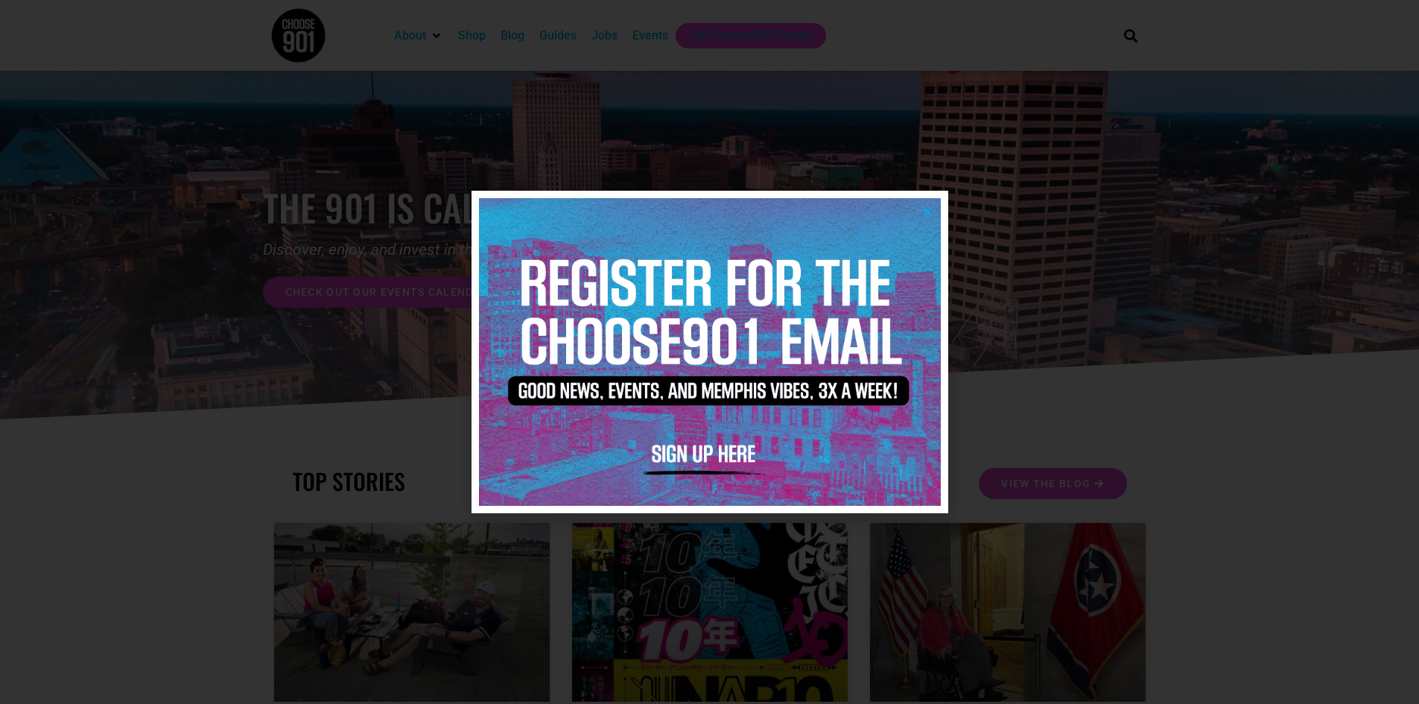
click at [928, 209] on icon "Close" at bounding box center [927, 211] width 11 height 11
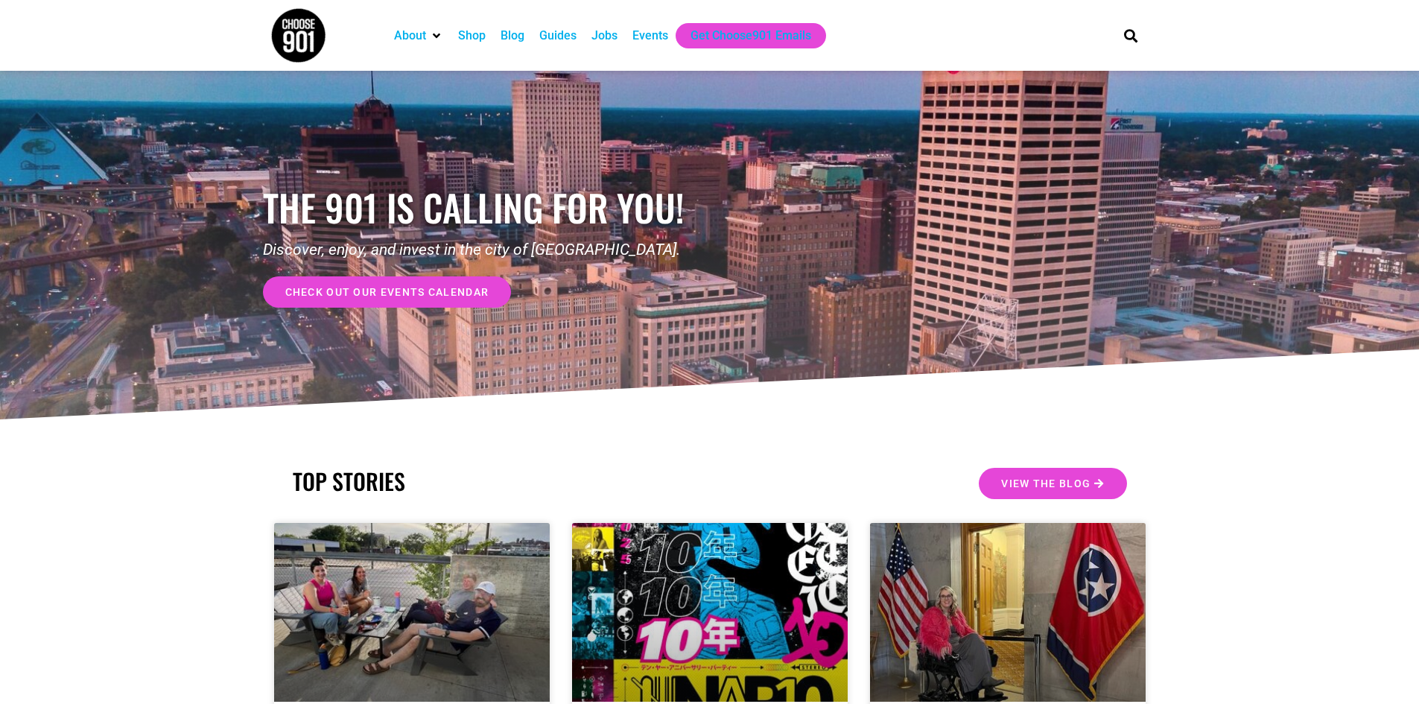
click at [639, 35] on div "Events" at bounding box center [650, 36] width 36 height 18
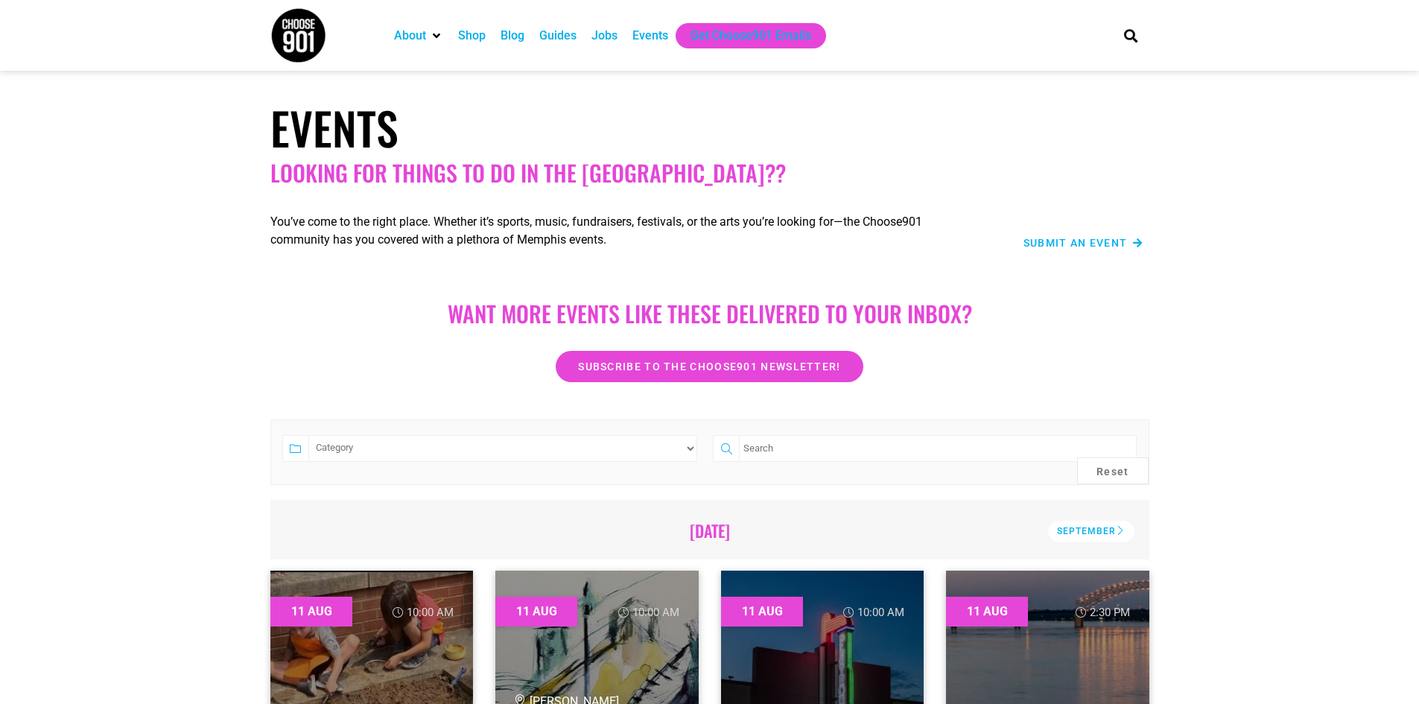
click at [1097, 244] on span "Submit an Event" at bounding box center [1075, 243] width 104 height 10
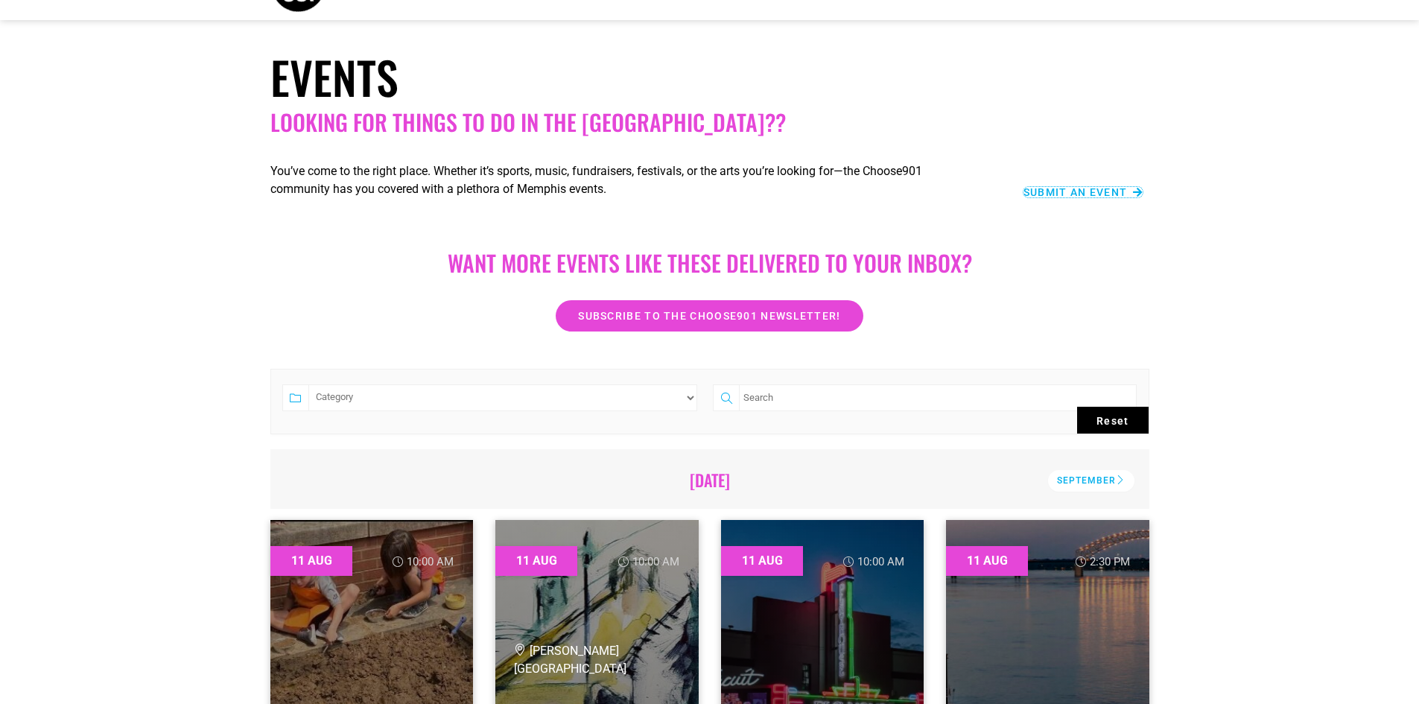
scroll to position [151, 0]
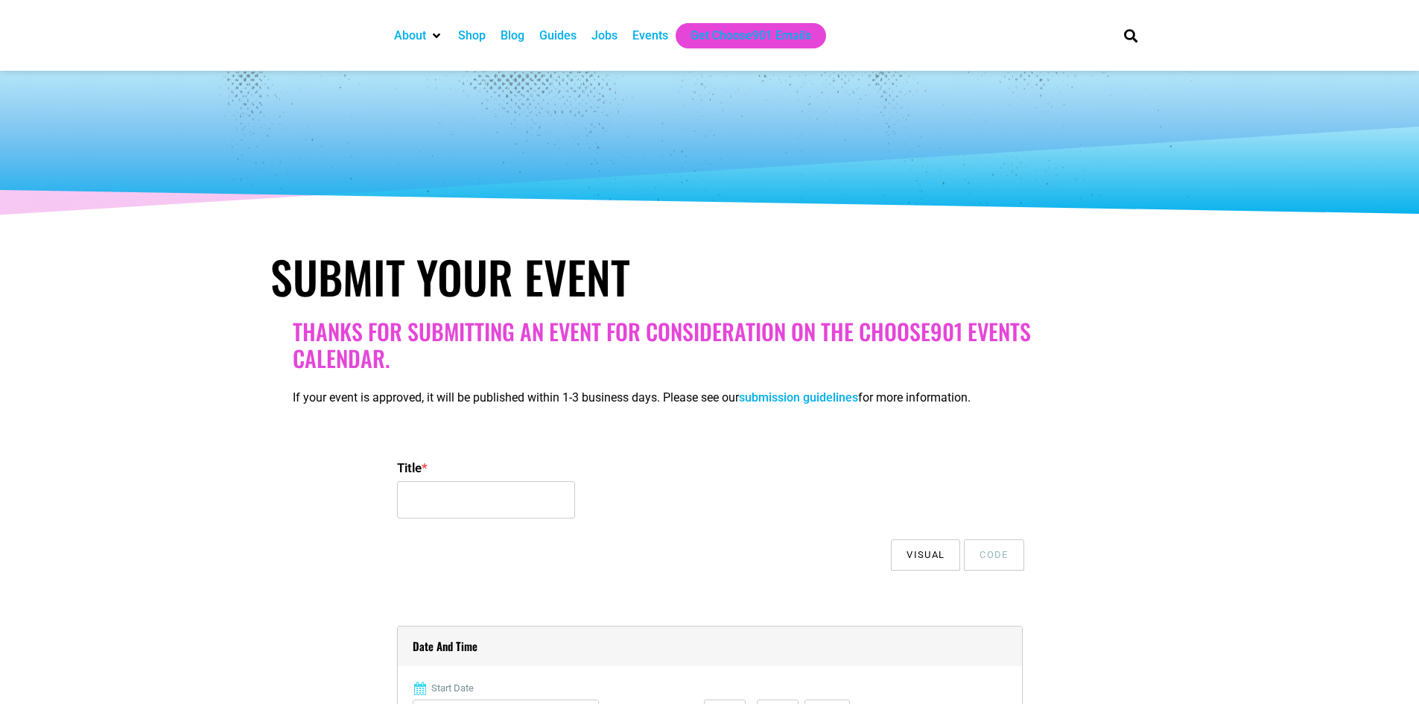
select select
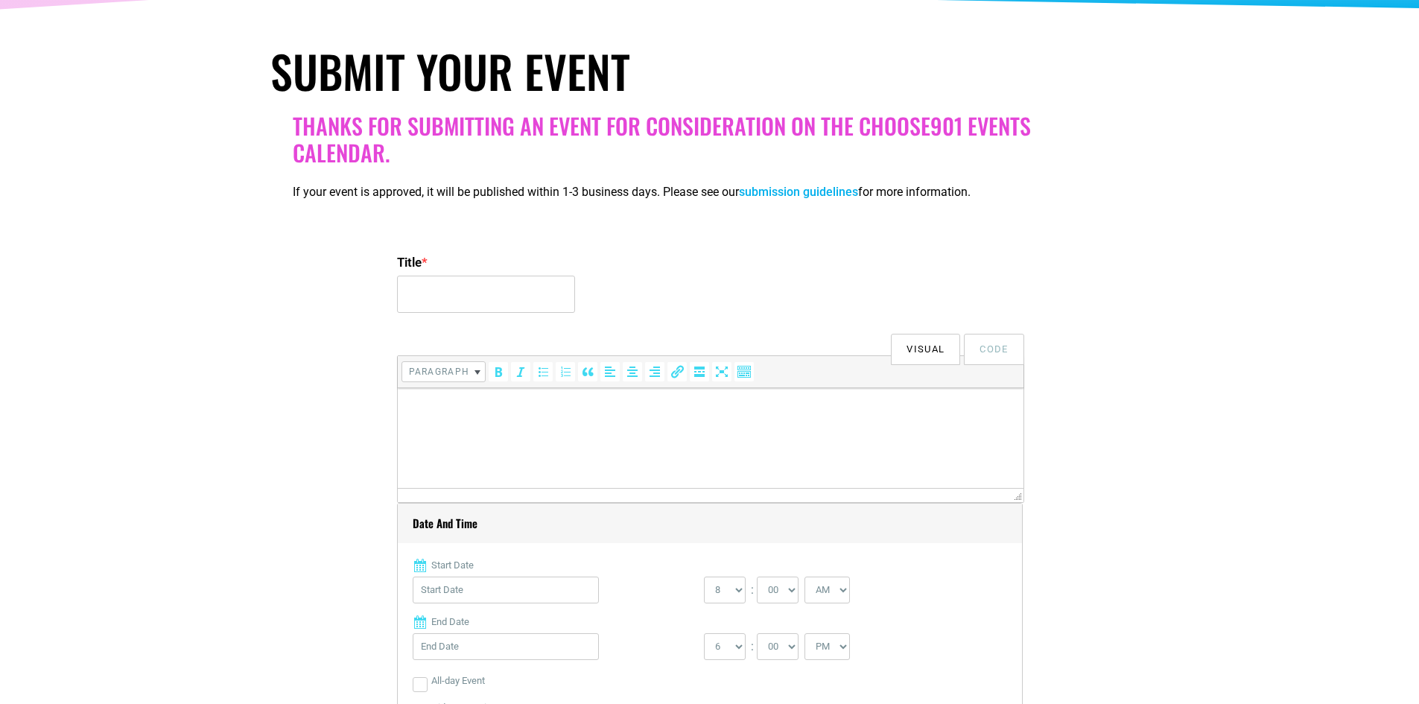
scroll to position [223, 0]
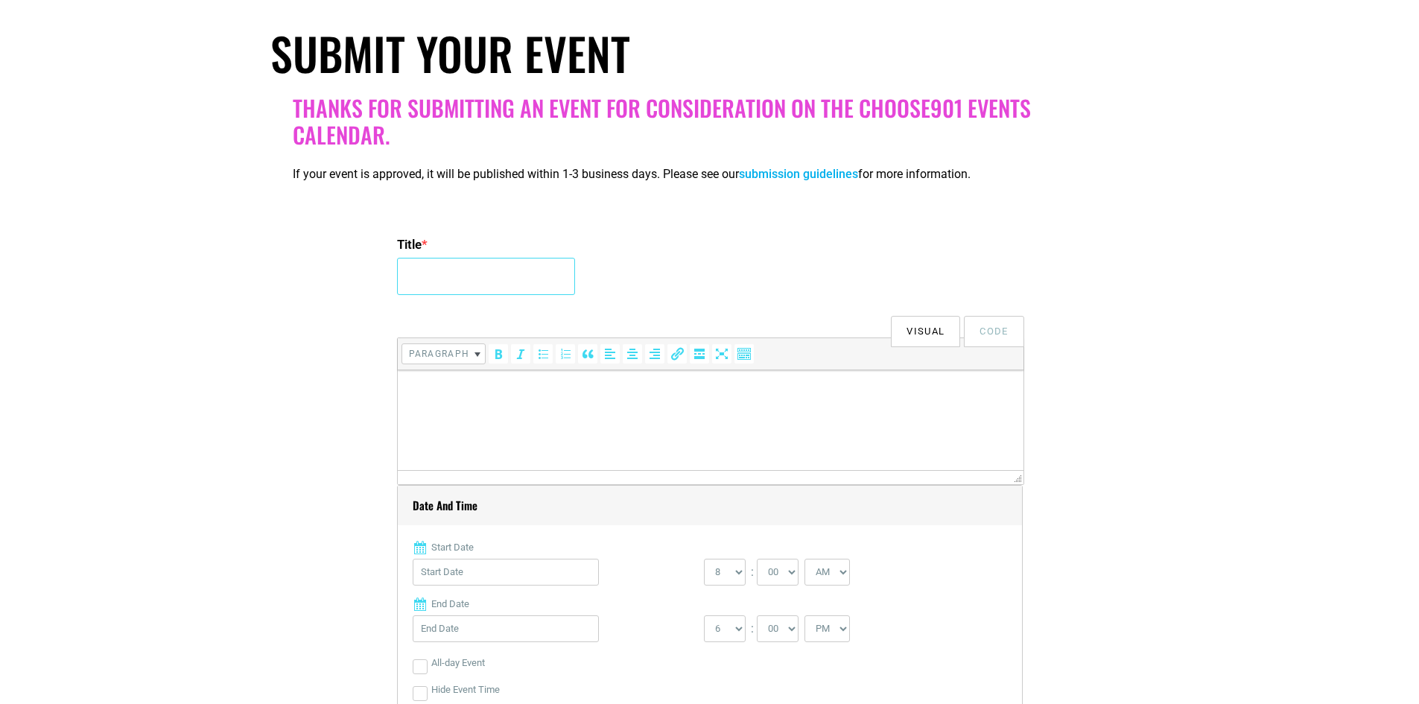
click at [436, 281] on input "Title *" at bounding box center [486, 276] width 178 height 37
paste input "Bluff City to Broadway and Beyond: Celebrating 10 Years at the Halloran Centre"
type input "Bluff City to Broadway and Beyond: Celebrating 10 Years at the Halloran Centre"
click at [442, 408] on html at bounding box center [710, 391] width 626 height 42
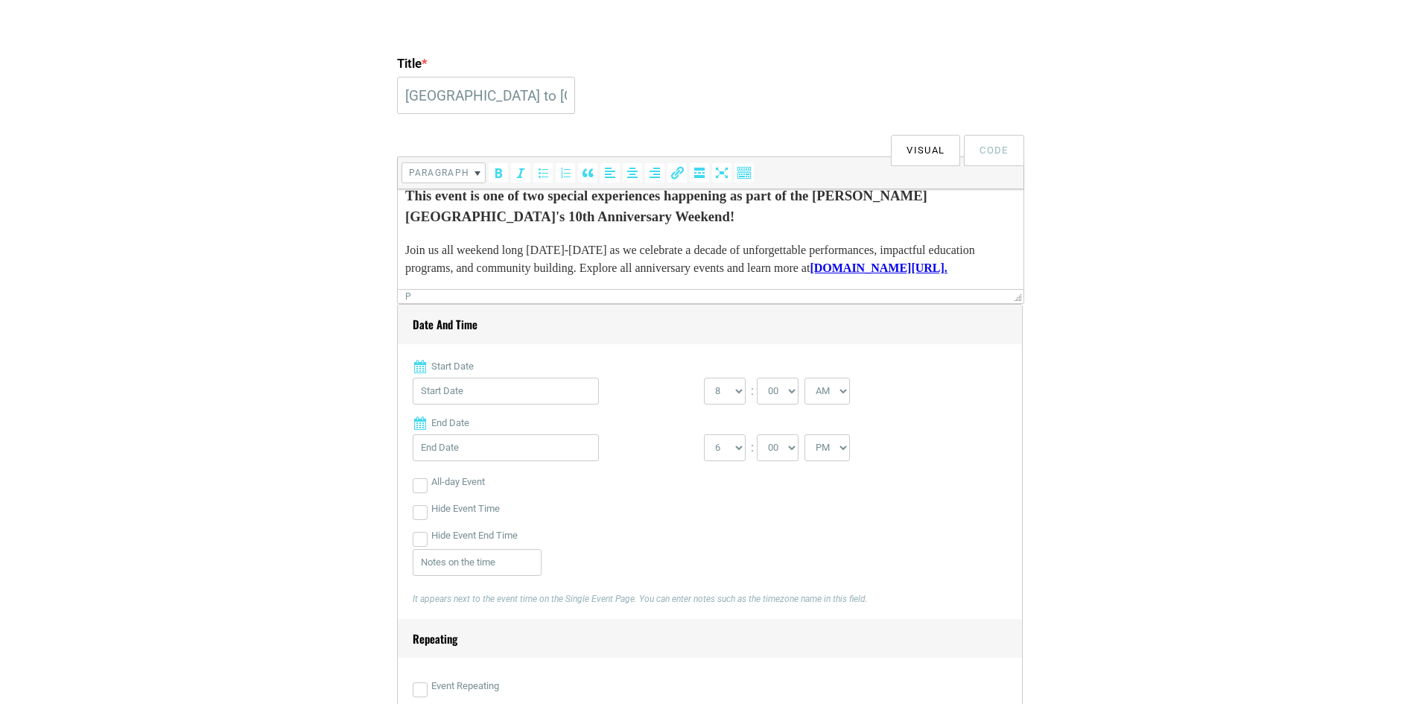
scroll to position [447, 0]
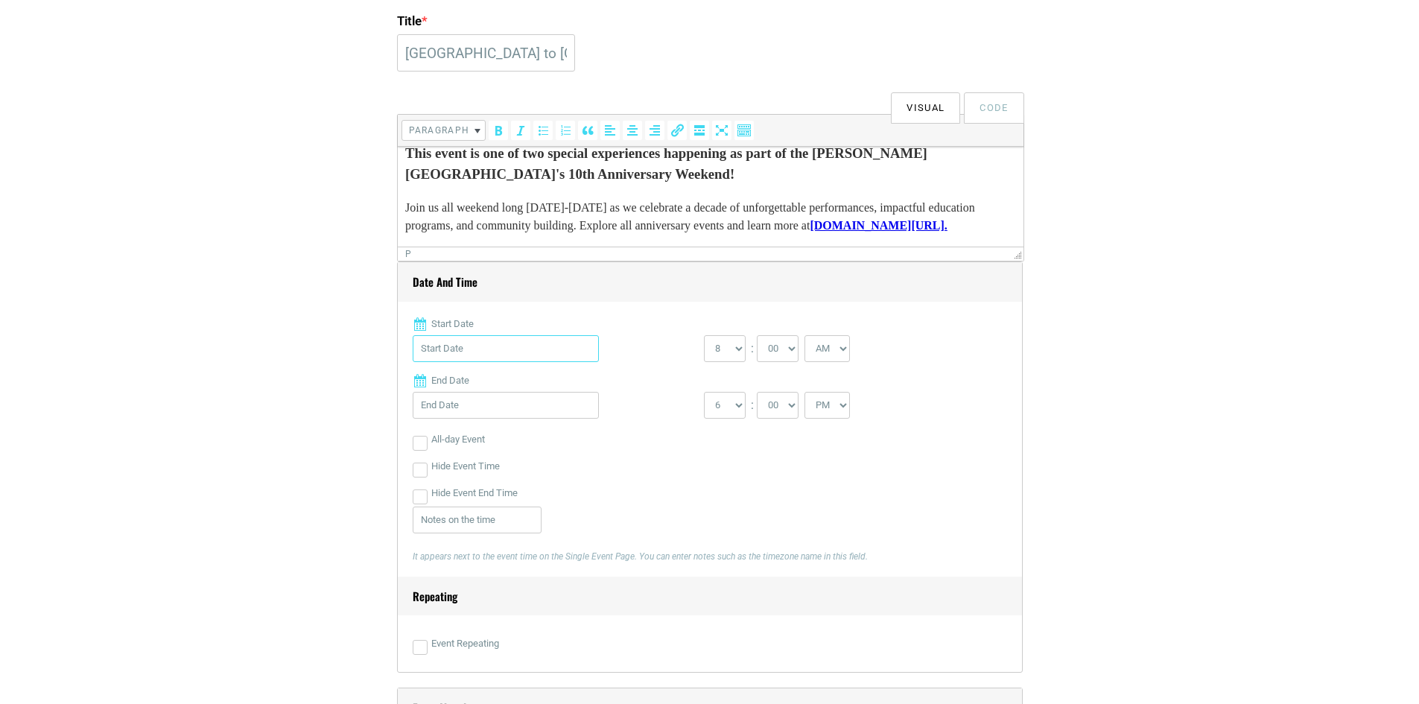
click at [492, 348] on input "Start Date" at bounding box center [506, 348] width 186 height 27
click at [564, 391] on link "Next" at bounding box center [572, 387] width 22 height 22
click at [550, 486] on link "13" at bounding box center [548, 497] width 22 height 22
type input "09/13/2025"
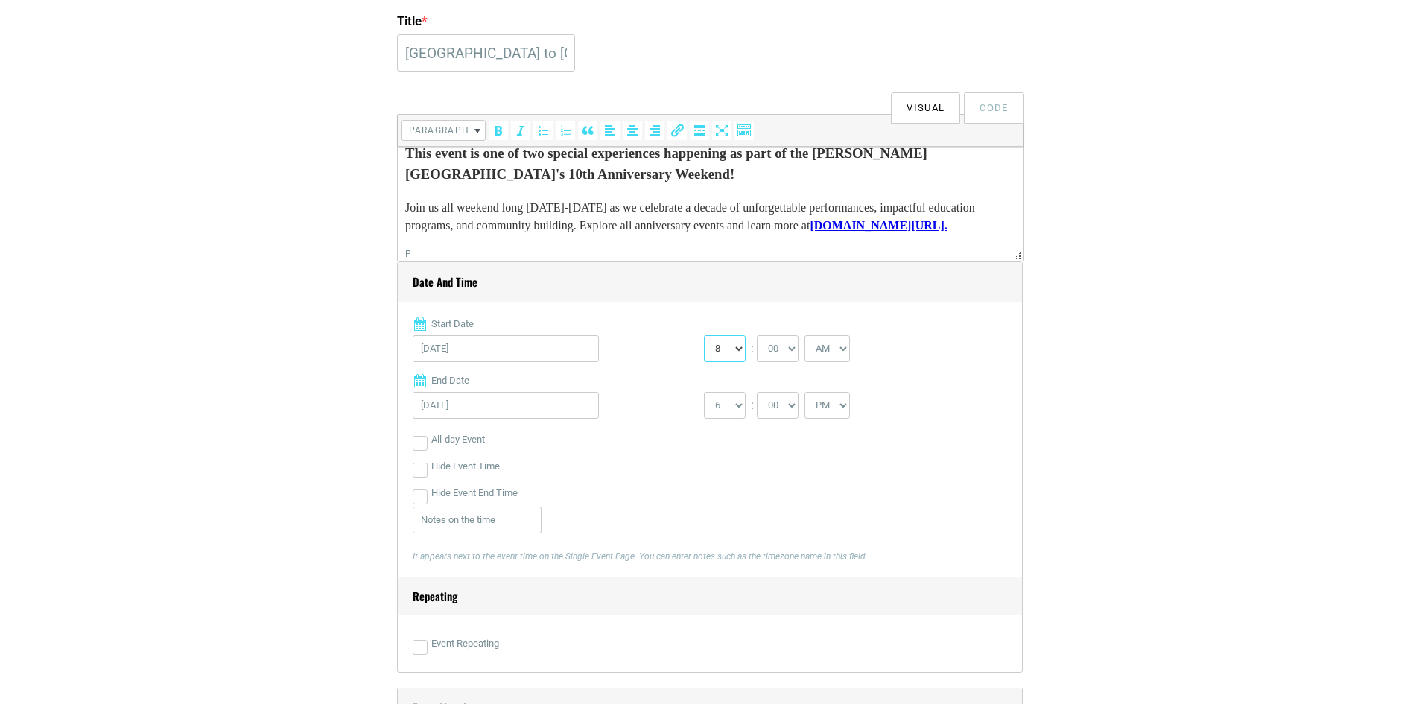
click at [737, 349] on select "0 1 2 3 4 5 6 7 8 9 10 11 12" at bounding box center [725, 348] width 42 height 27
click at [929, 365] on div "0 1 2 3 4 5 6 7 8 9 10 11 12 : 00 05 10 15 20 25 30 35 40 45 50 55 AM" at bounding box center [849, 352] width 291 height 34
click at [739, 410] on select "1 2 3 4 5 6 7 8 9 10 11 12" at bounding box center [725, 405] width 42 height 27
select select "10"
click at [704, 392] on select "1 2 3 4 5 6 7 8 9 10 11 12" at bounding box center [725, 405] width 42 height 27
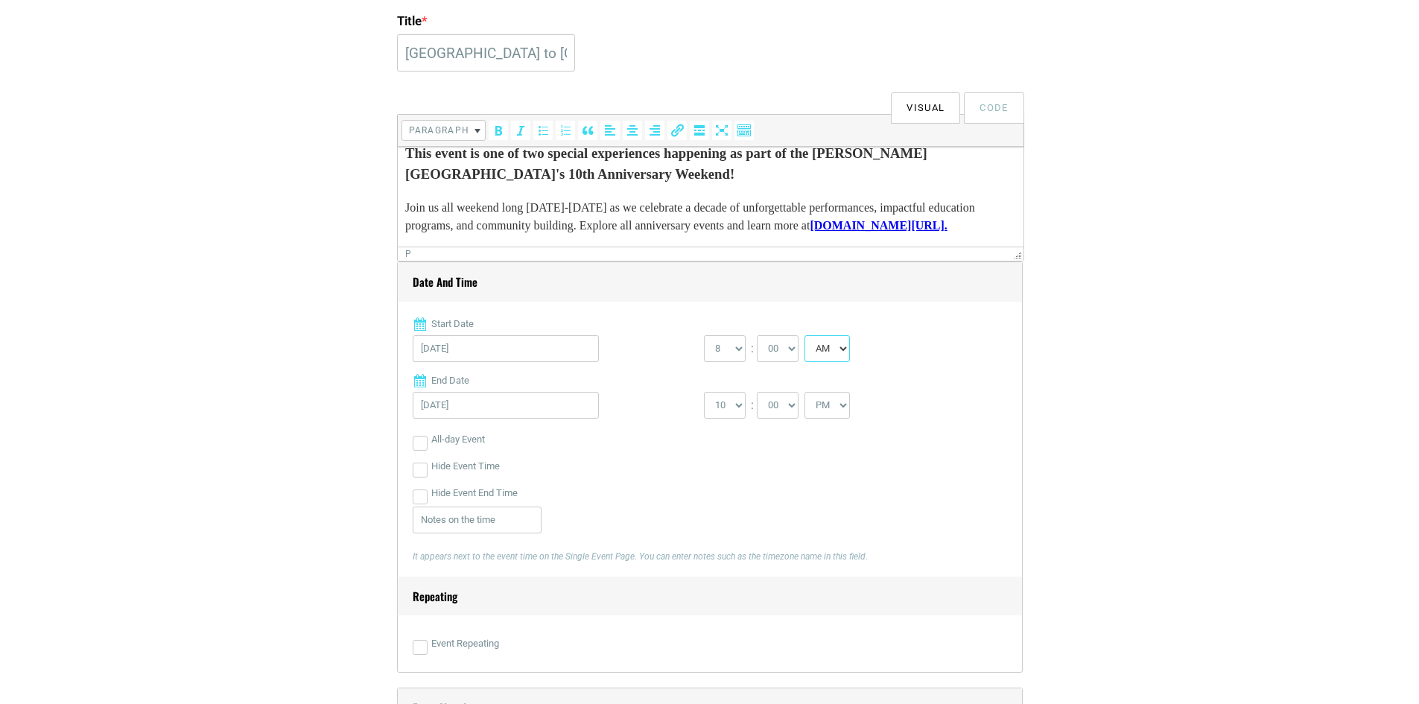
click at [846, 348] on select "AM PM" at bounding box center [826, 348] width 45 height 27
select select "PM"
click at [806, 336] on select "AM PM" at bounding box center [826, 348] width 45 height 27
click at [737, 354] on select "0 1 2 3 4 5 6 7 8 9 10 11 12" at bounding box center [725, 348] width 42 height 27
select select "7"
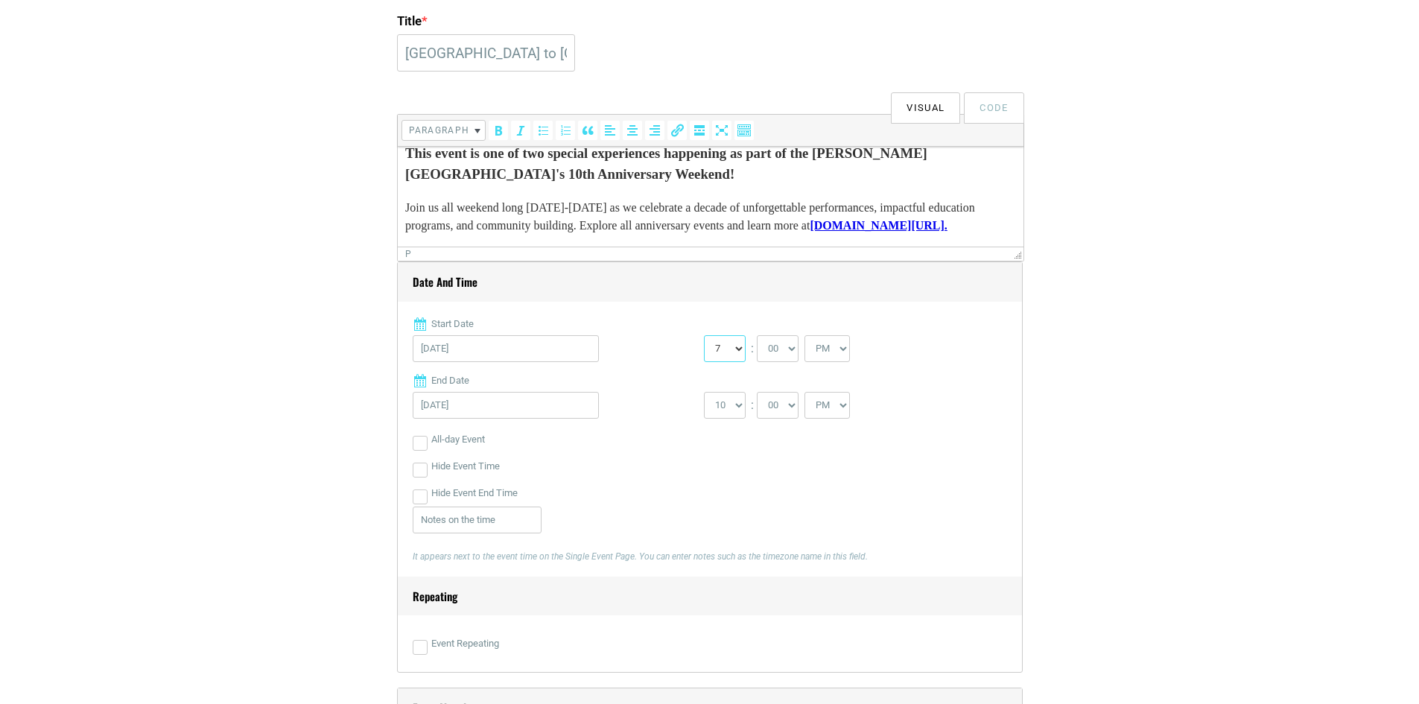
click at [704, 336] on select "0 1 2 3 4 5 6 7 8 9 10 11 12" at bounding box center [725, 348] width 42 height 27
click at [783, 343] on select "00 05 10 15 20 25 30 35 40 45 50 55" at bounding box center [778, 348] width 42 height 27
select select "30"
click at [757, 336] on select "00 05 10 15 20 25 30 35 40 45 50 55" at bounding box center [778, 348] width 42 height 27
click at [819, 444] on div "All-day Event" at bounding box center [710, 439] width 594 height 27
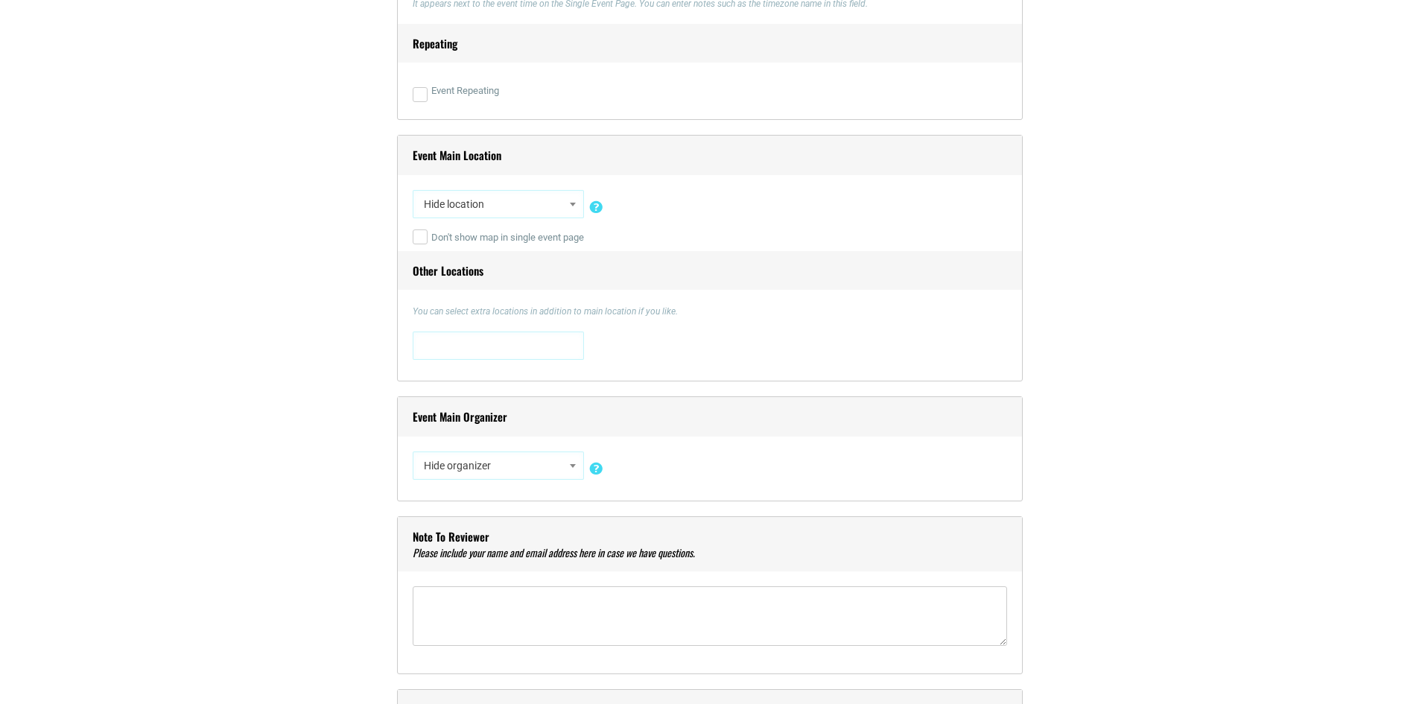
scroll to position [1043, 0]
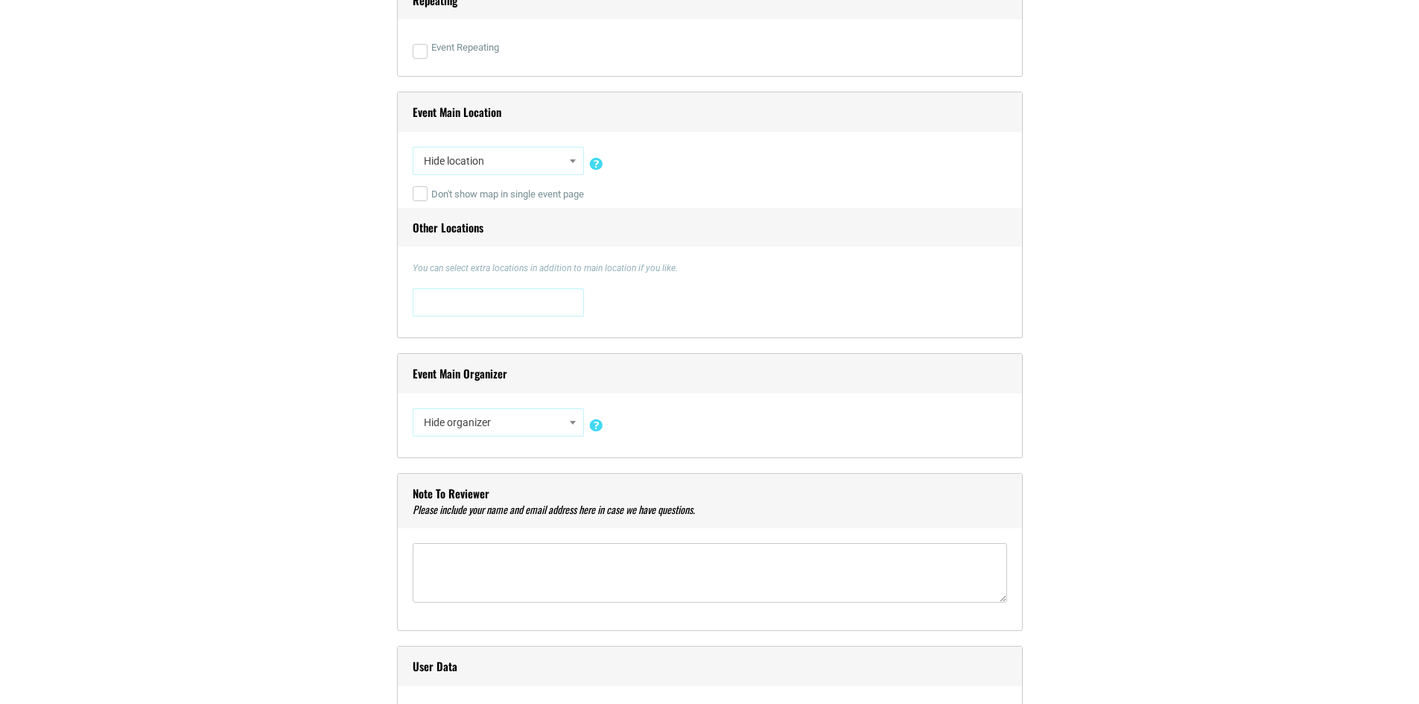
click at [497, 160] on span "Hide location" at bounding box center [498, 160] width 161 height 27
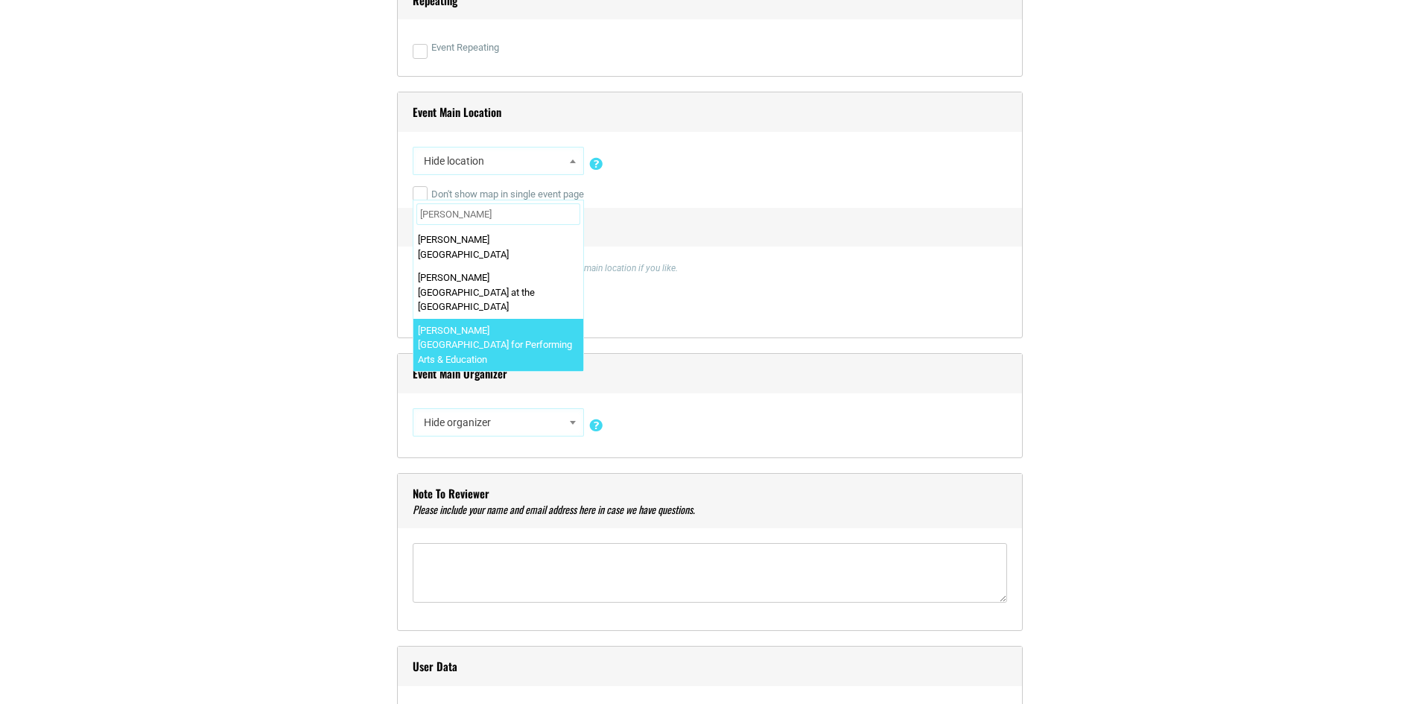
type input "[PERSON_NAME]"
select select "1807"
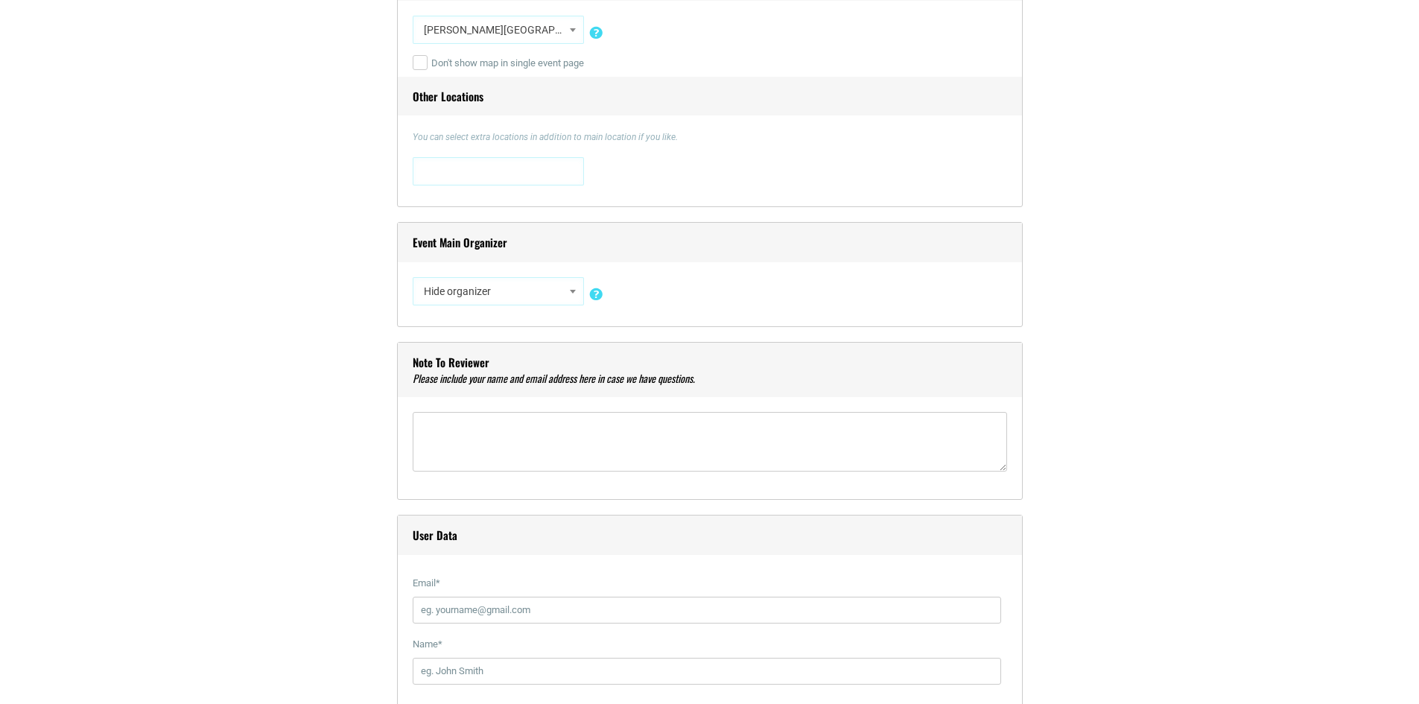
scroll to position [1192, 0]
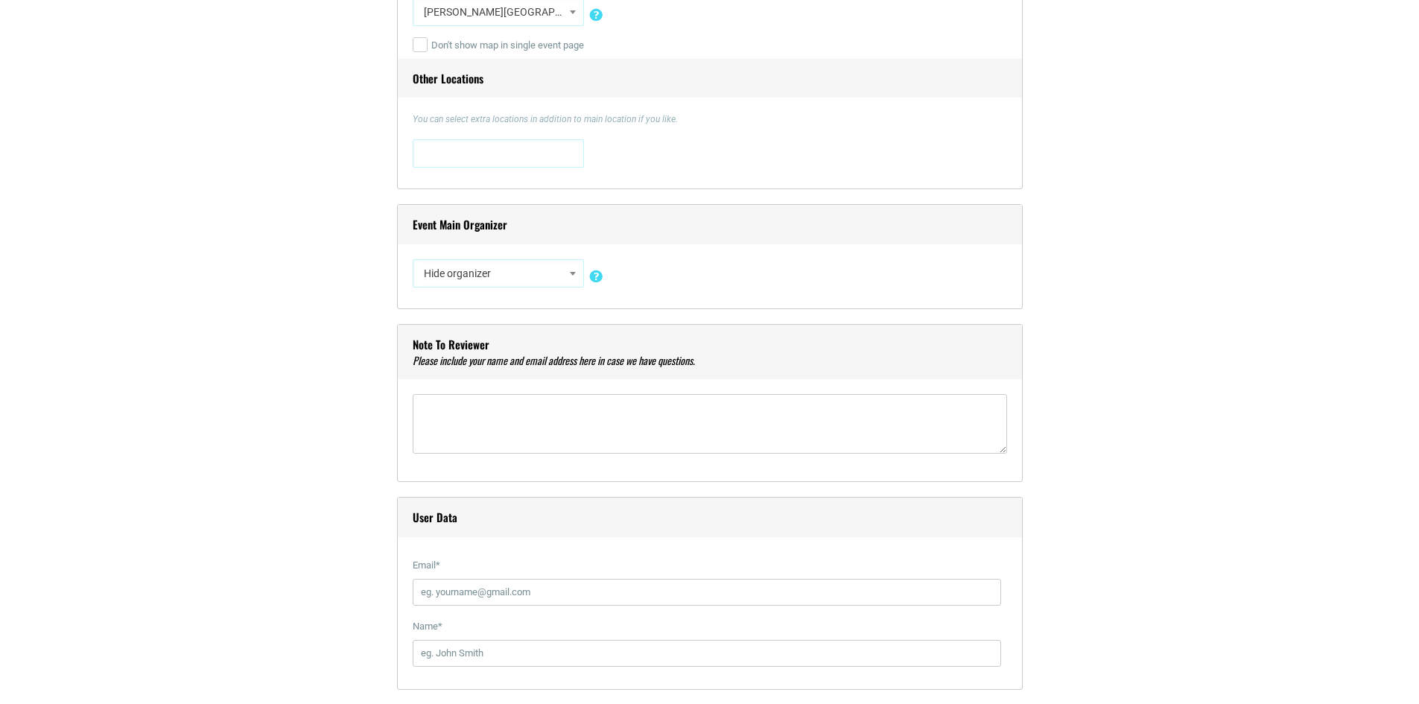
click at [474, 273] on span "Hide organizer" at bounding box center [498, 273] width 161 height 27
type input "Orpheum t"
select select "2865"
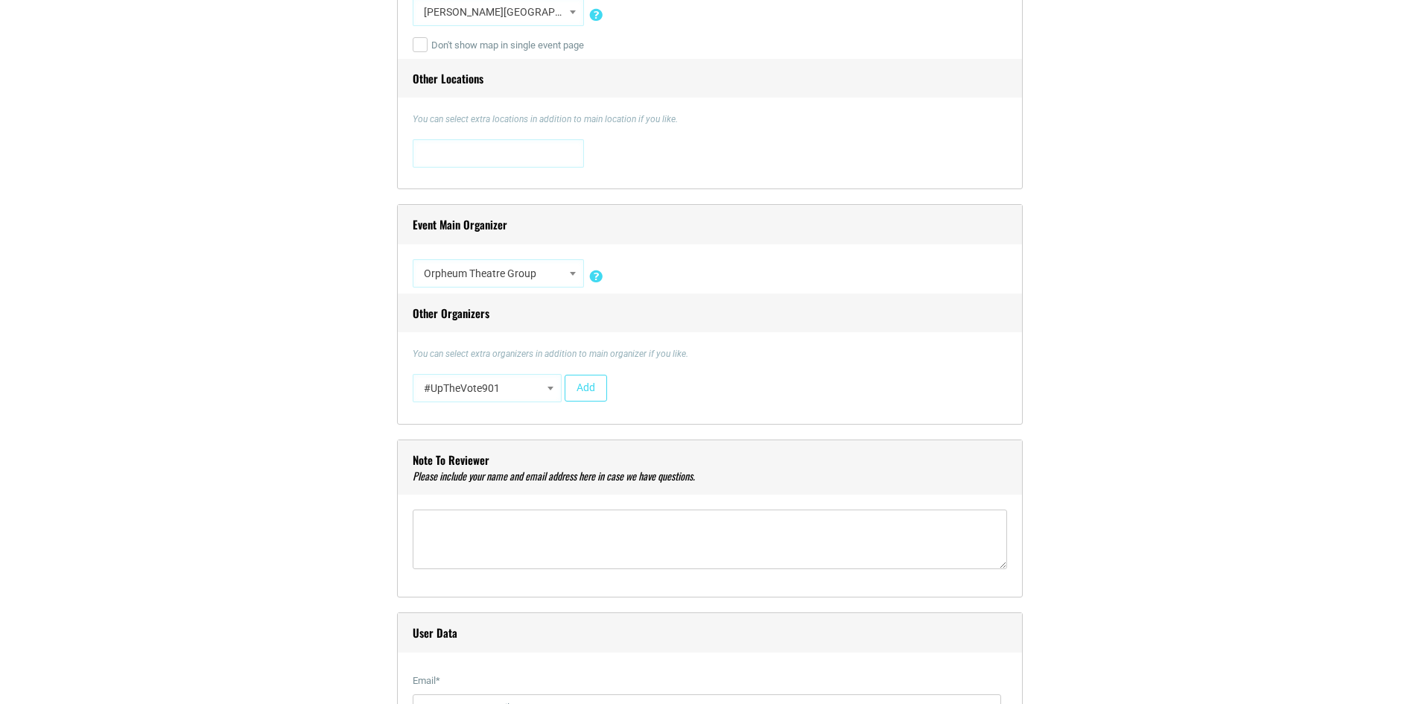
click at [728, 406] on div "#UpTheVote901 17 Berkshire 310 Beale 51 Paws Pet Sitting 7 Brew Coffee 901 Art …" at bounding box center [710, 391] width 594 height 35
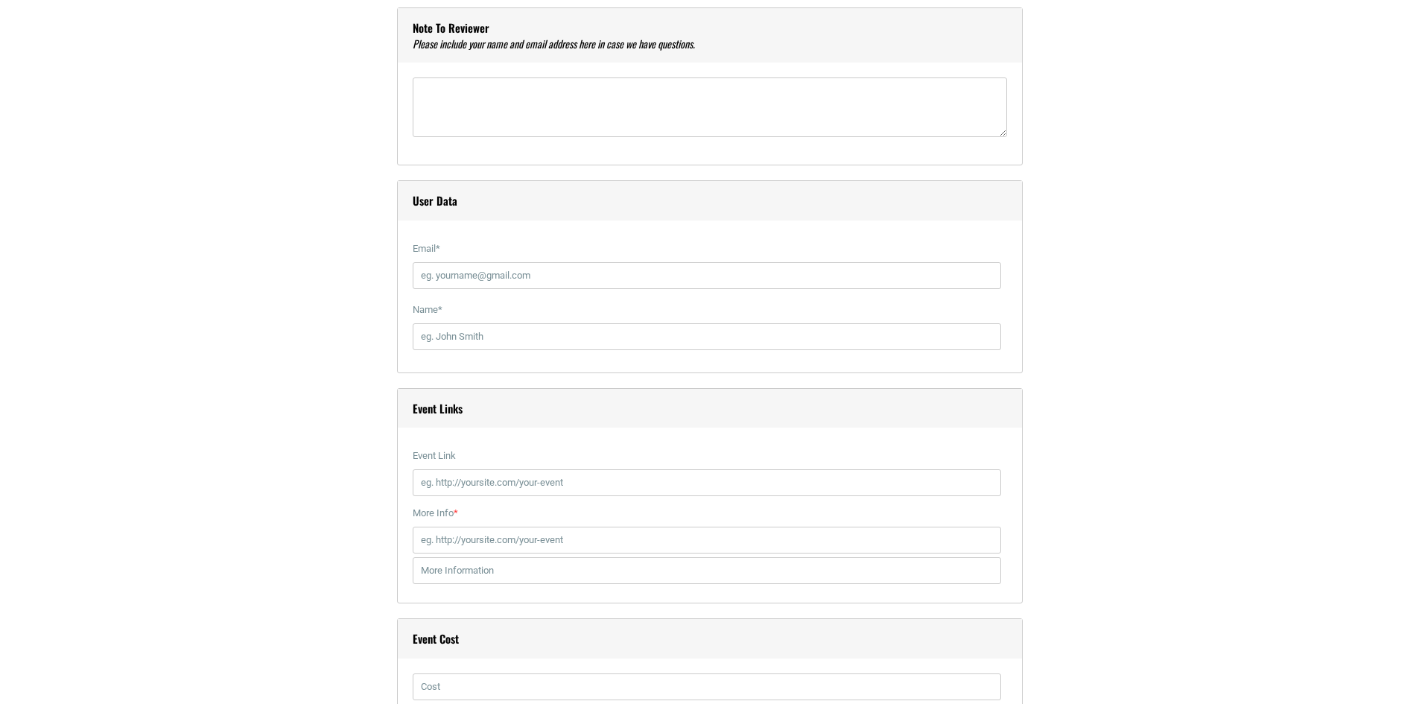
scroll to position [1638, 0]
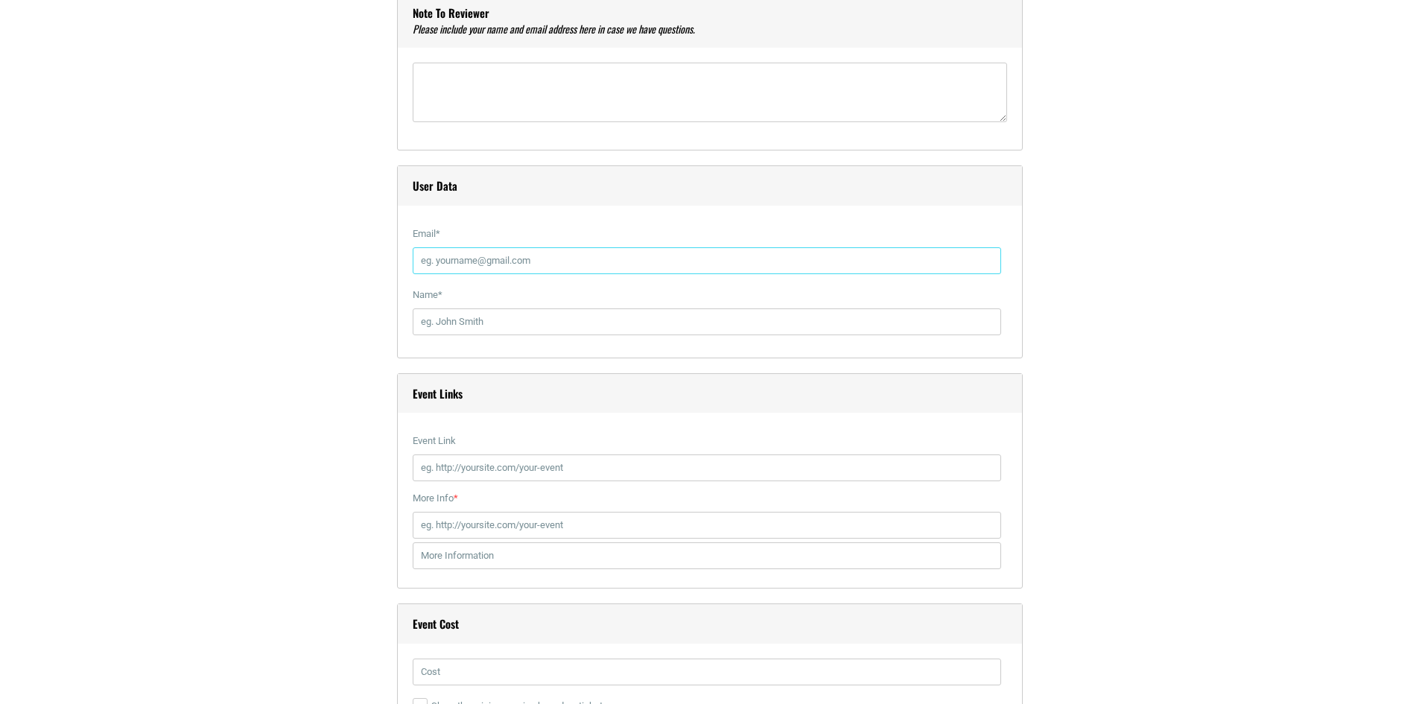
click at [463, 266] on input "Email *" at bounding box center [707, 260] width 588 height 27
type input "[PERSON_NAME][EMAIL_ADDRESS][DOMAIN_NAME]"
click at [463, 335] on input "Name *" at bounding box center [707, 321] width 588 height 27
type input "[PERSON_NAME]"
click at [434, 477] on input "Event Link" at bounding box center [707, 467] width 588 height 27
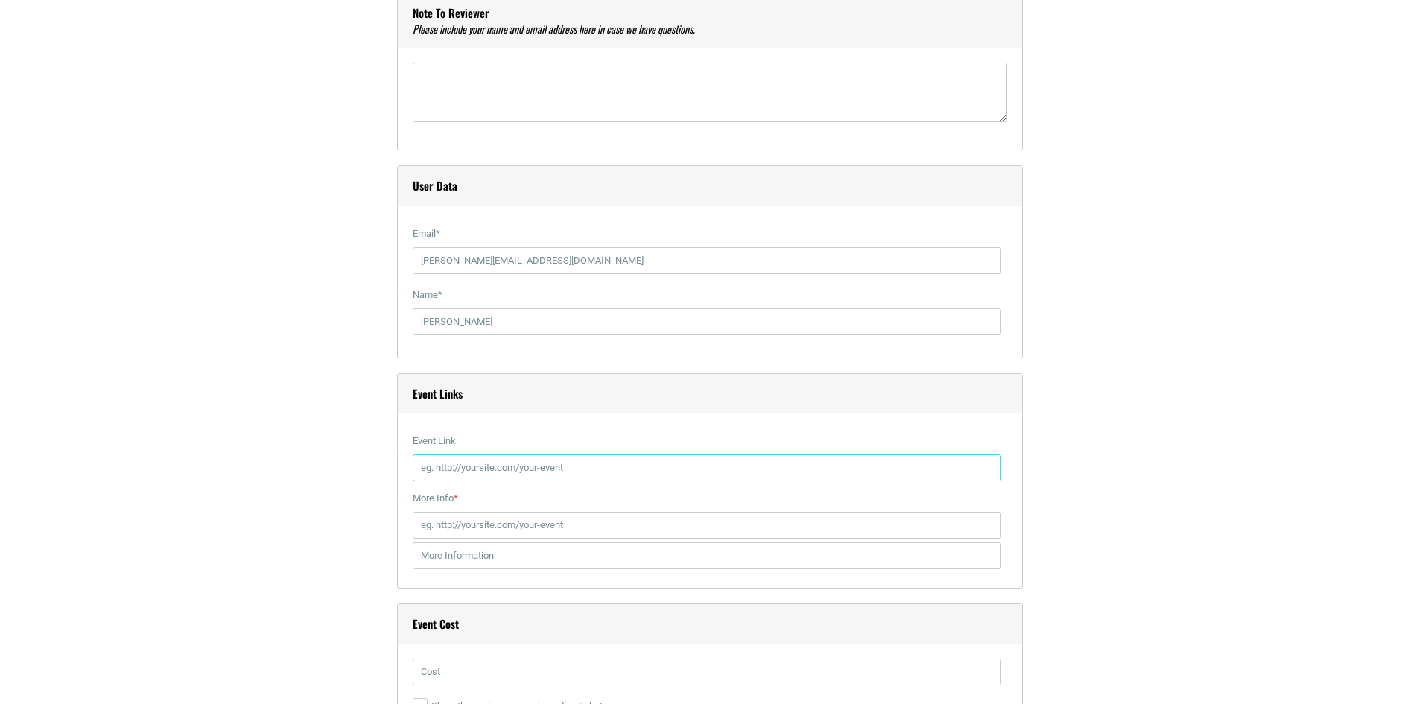
paste input "https://www.orpheum-memphis.com/events/bluff-city-to-broadway-and-beyond-celebr…"
type input "https://www.orpheum-memphis.com/events/bluff-city-to-broadway-and-beyond-celebr…"
click at [474, 527] on input "More Info *" at bounding box center [707, 525] width 588 height 27
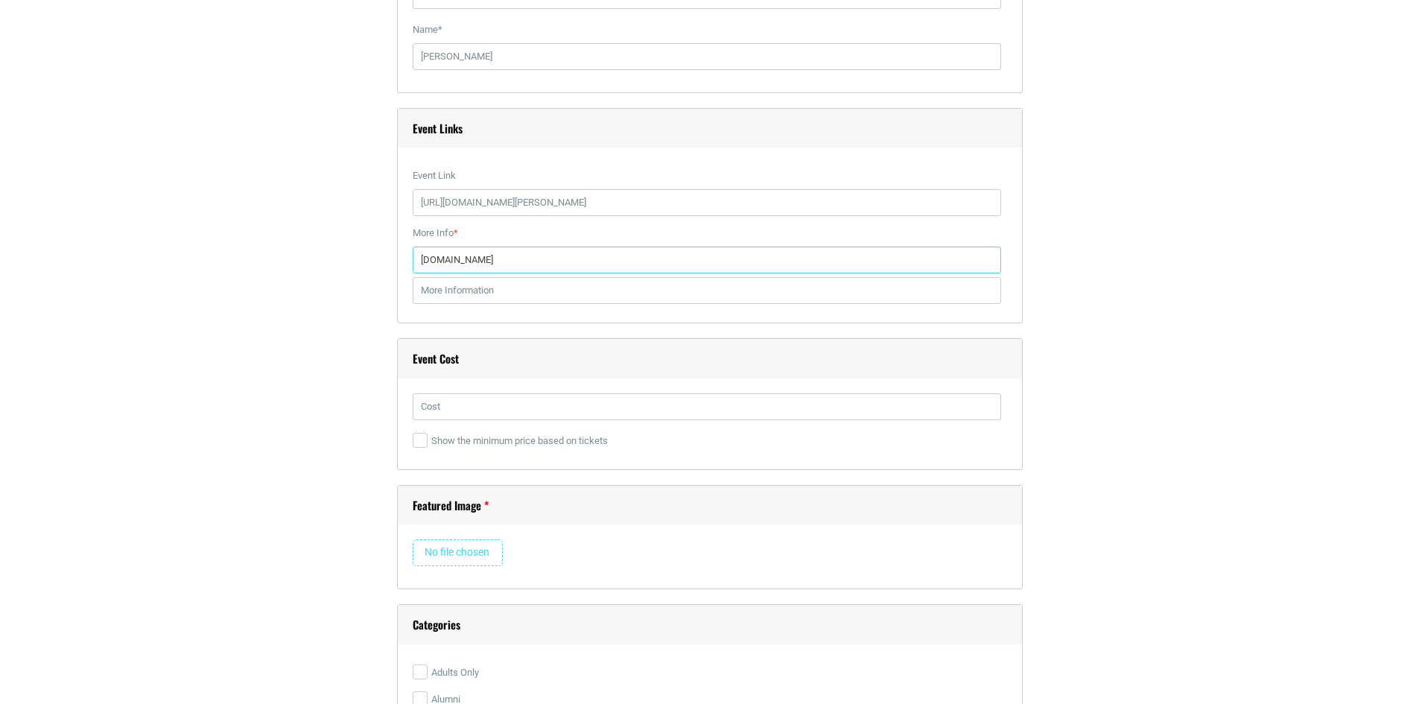
scroll to position [1936, 0]
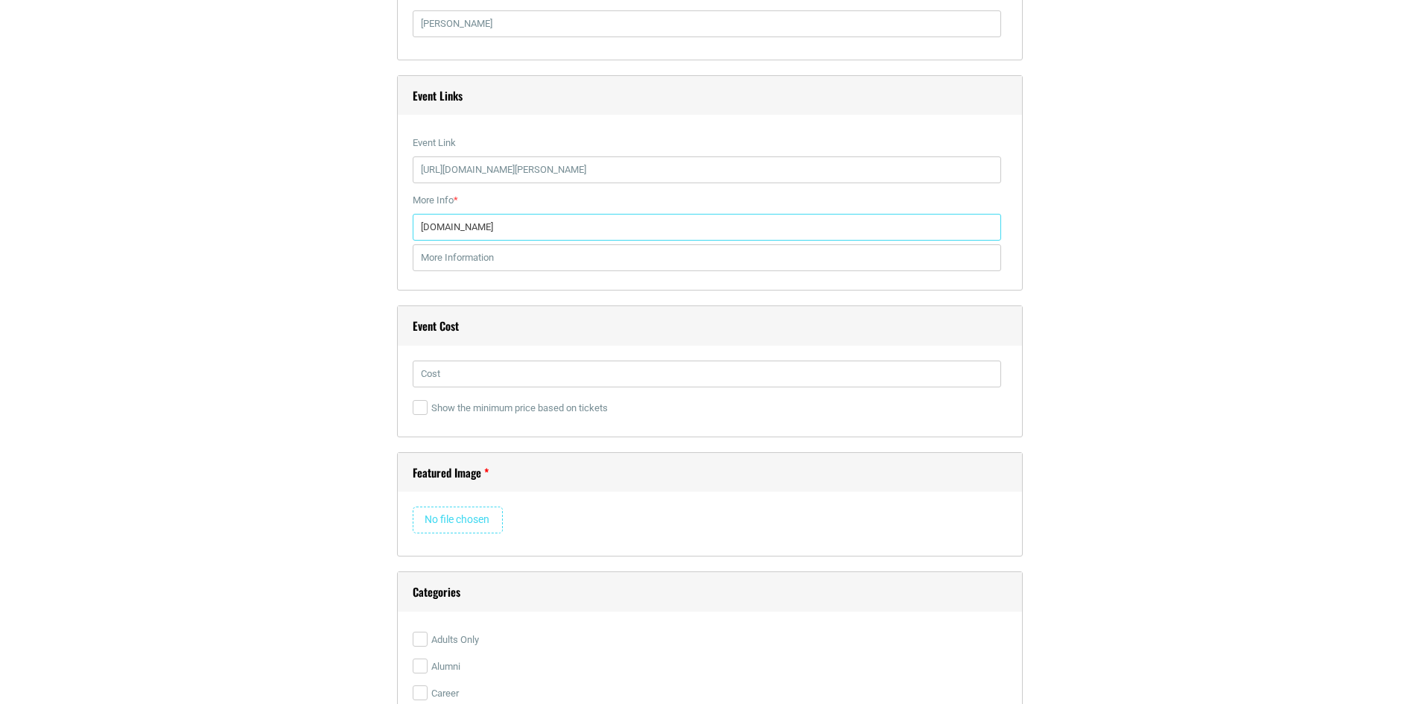
type input "www.orpheum-memphis.com"
click at [447, 380] on input "text" at bounding box center [707, 373] width 588 height 27
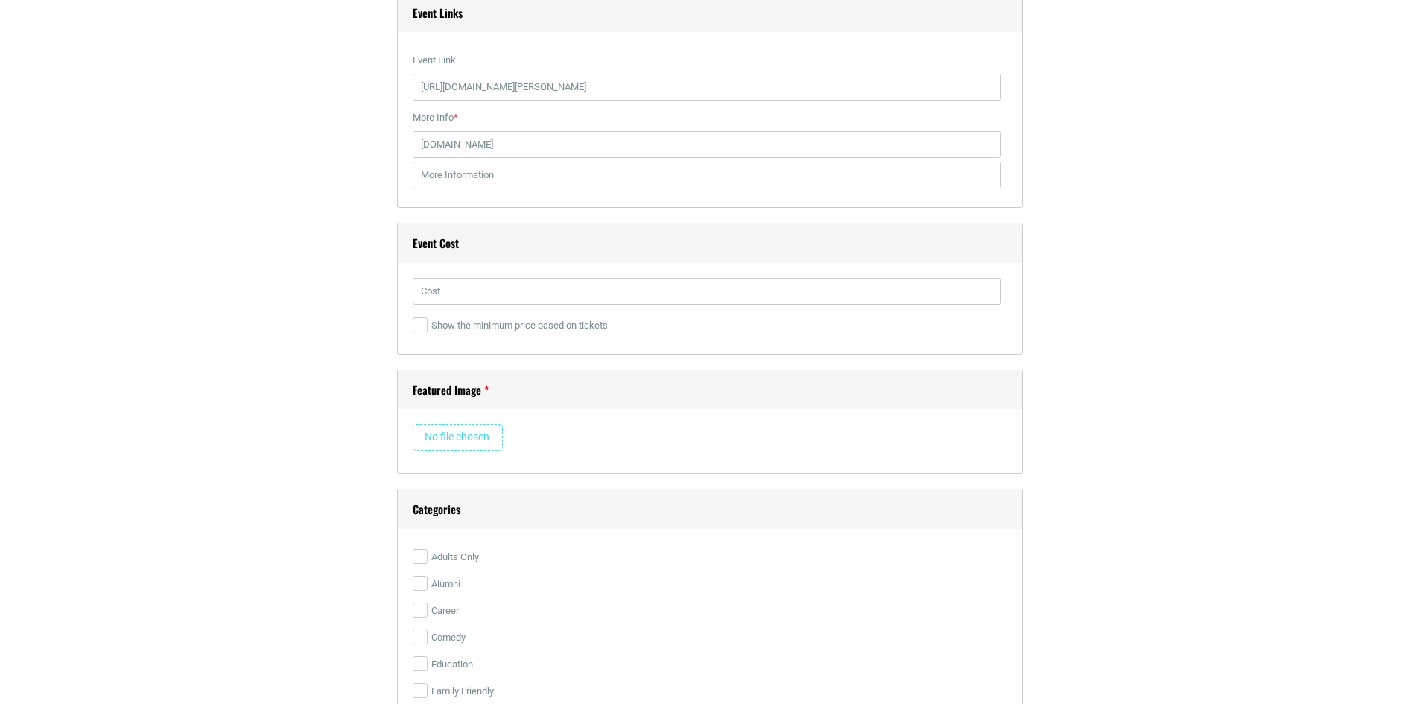
scroll to position [2160, 0]
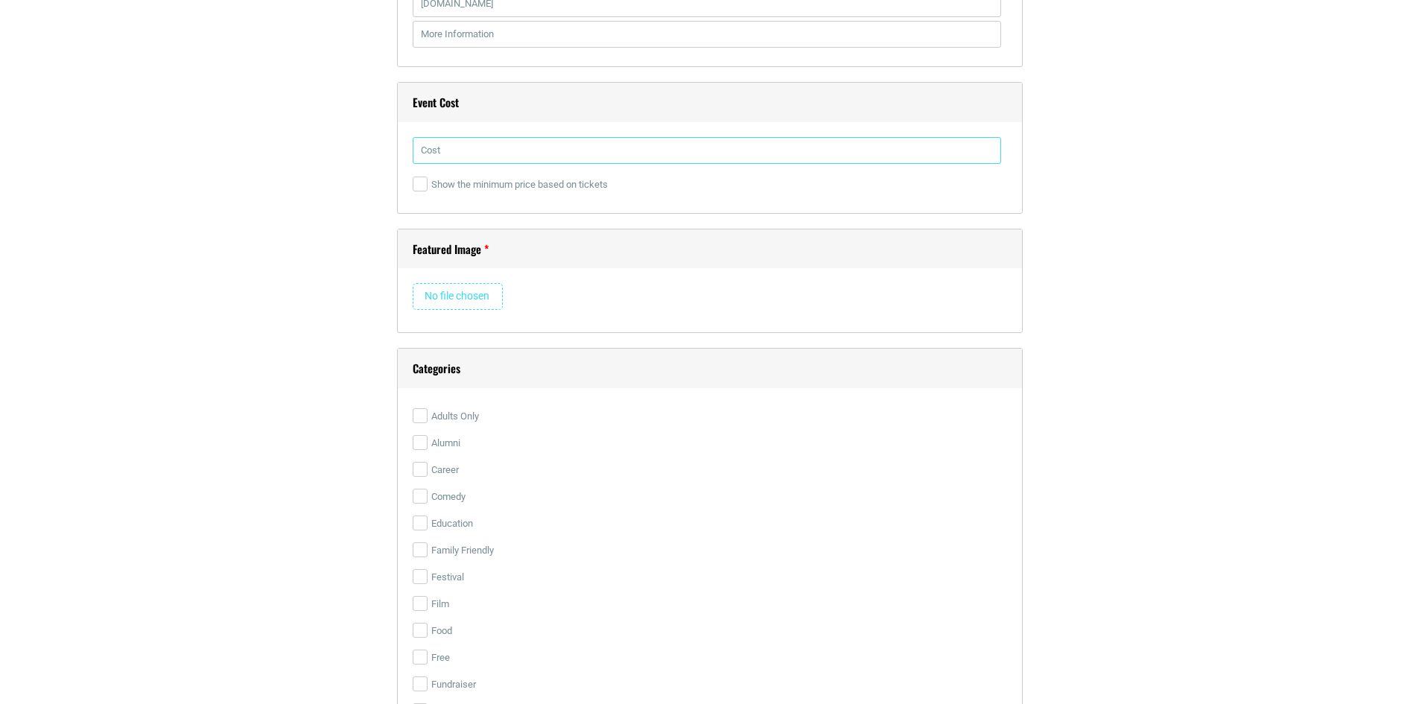
paste input "$69.65 - $85.50 (VIP)"
type input "$69.65 - $85.50 (VIP)"
click at [452, 292] on input "file" at bounding box center [458, 296] width 90 height 27
type input "C:\fakepath\Professional Work 2 Riley Thad Young bctbab.jpg"
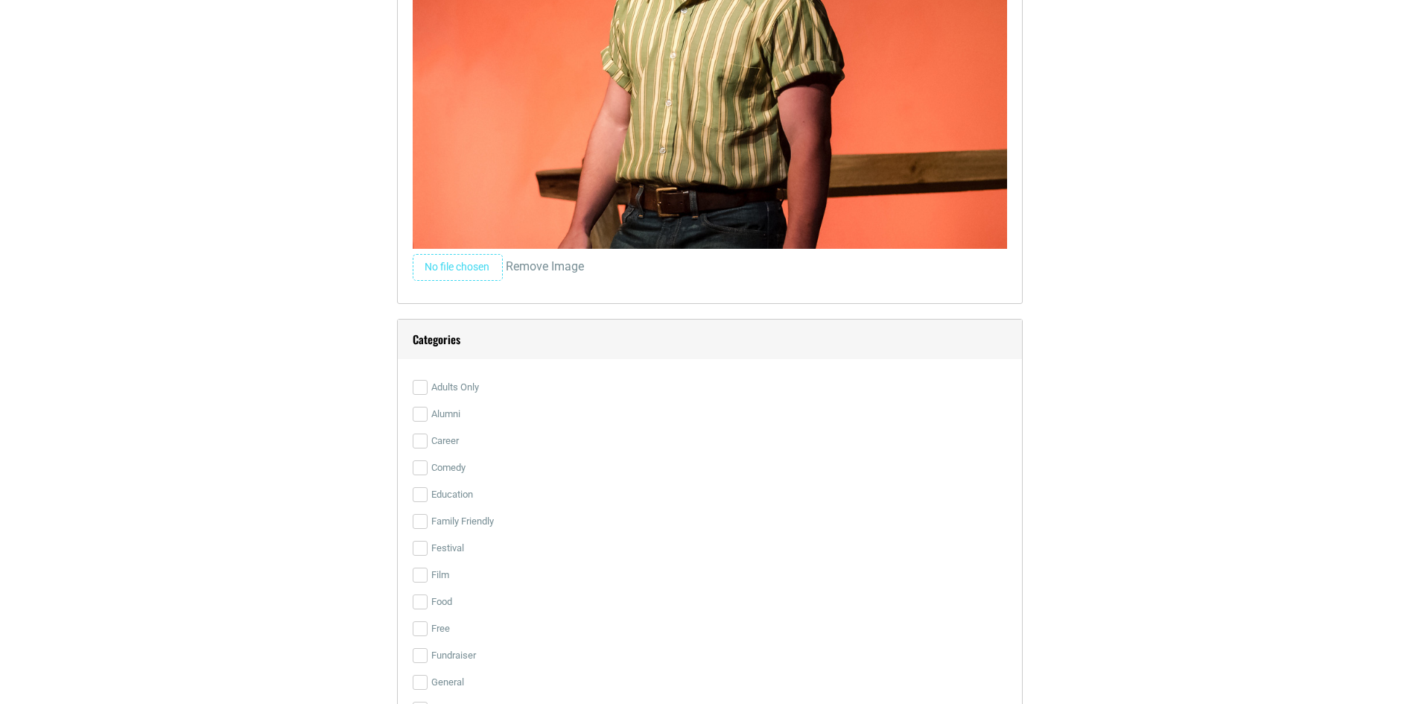
scroll to position [2830, 0]
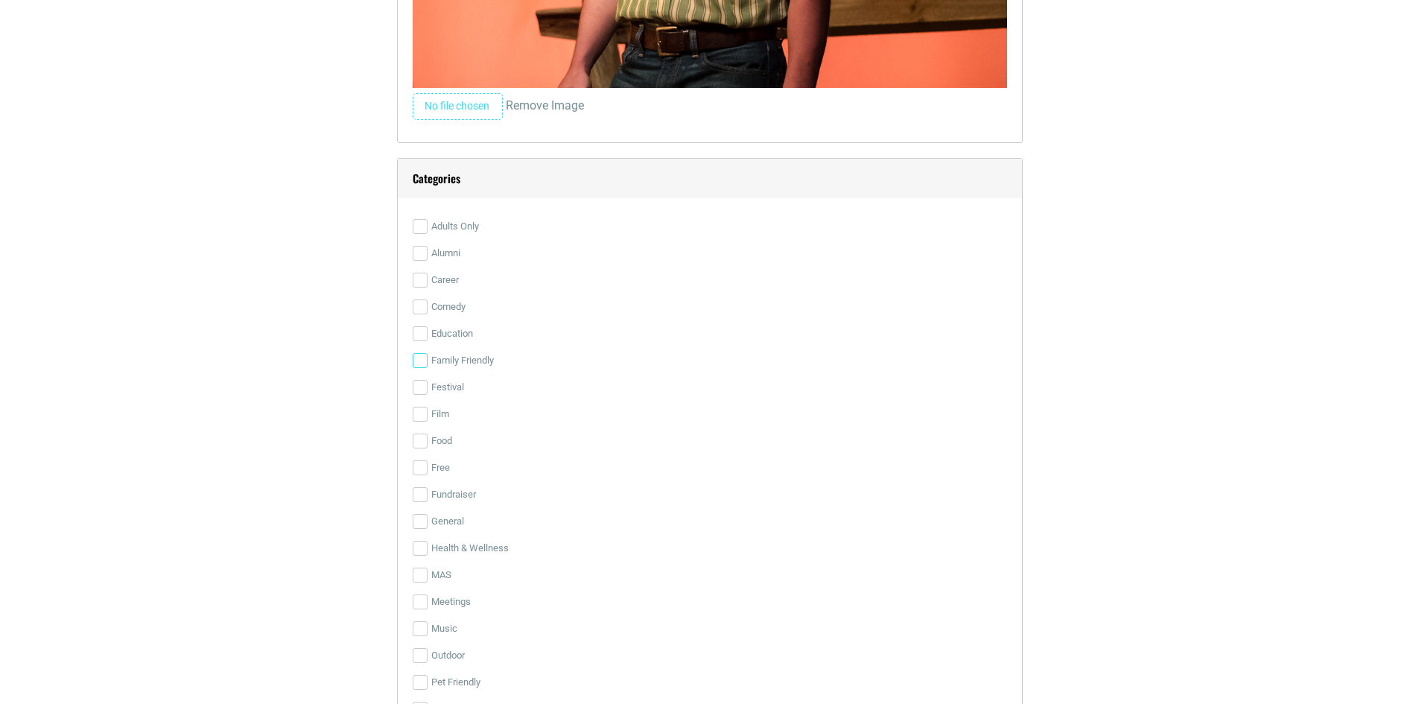
click at [420, 363] on input "Family Friendly" at bounding box center [420, 360] width 15 height 15
checkbox input "true"
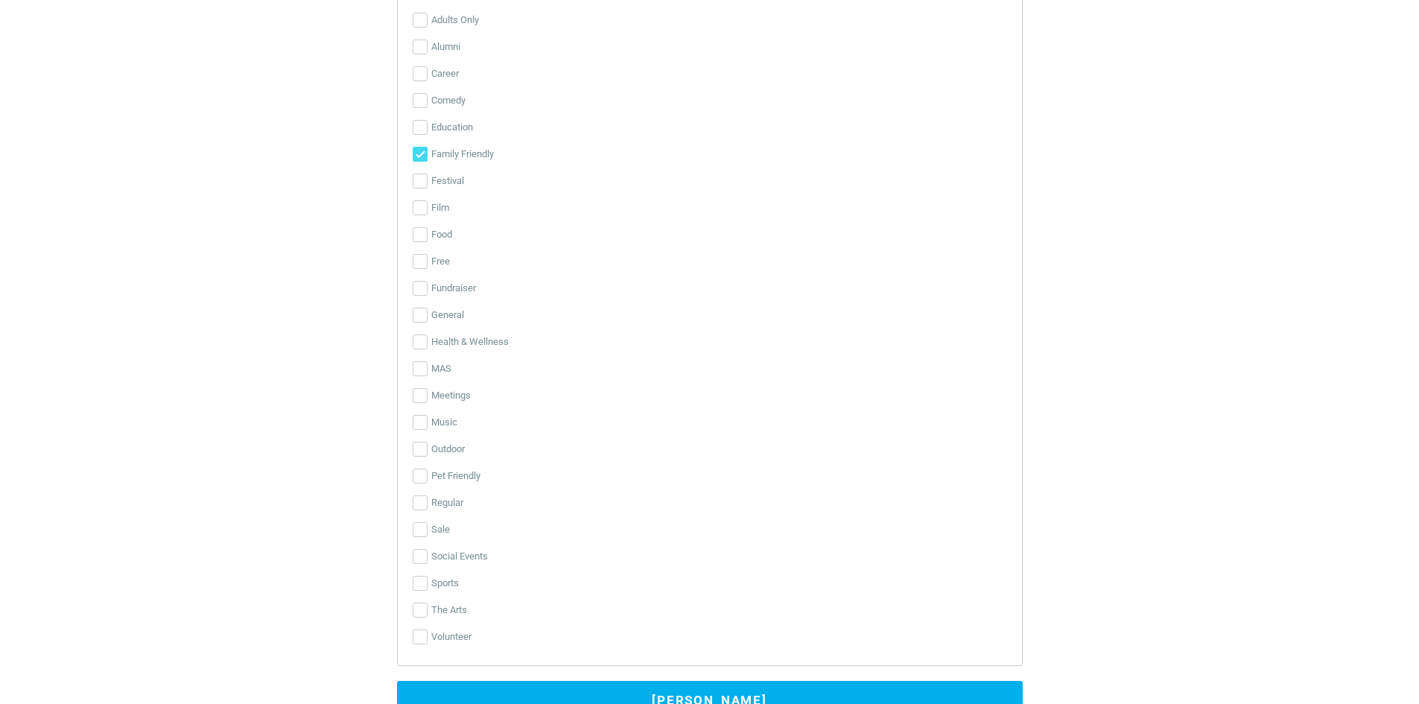
scroll to position [3053, 0]
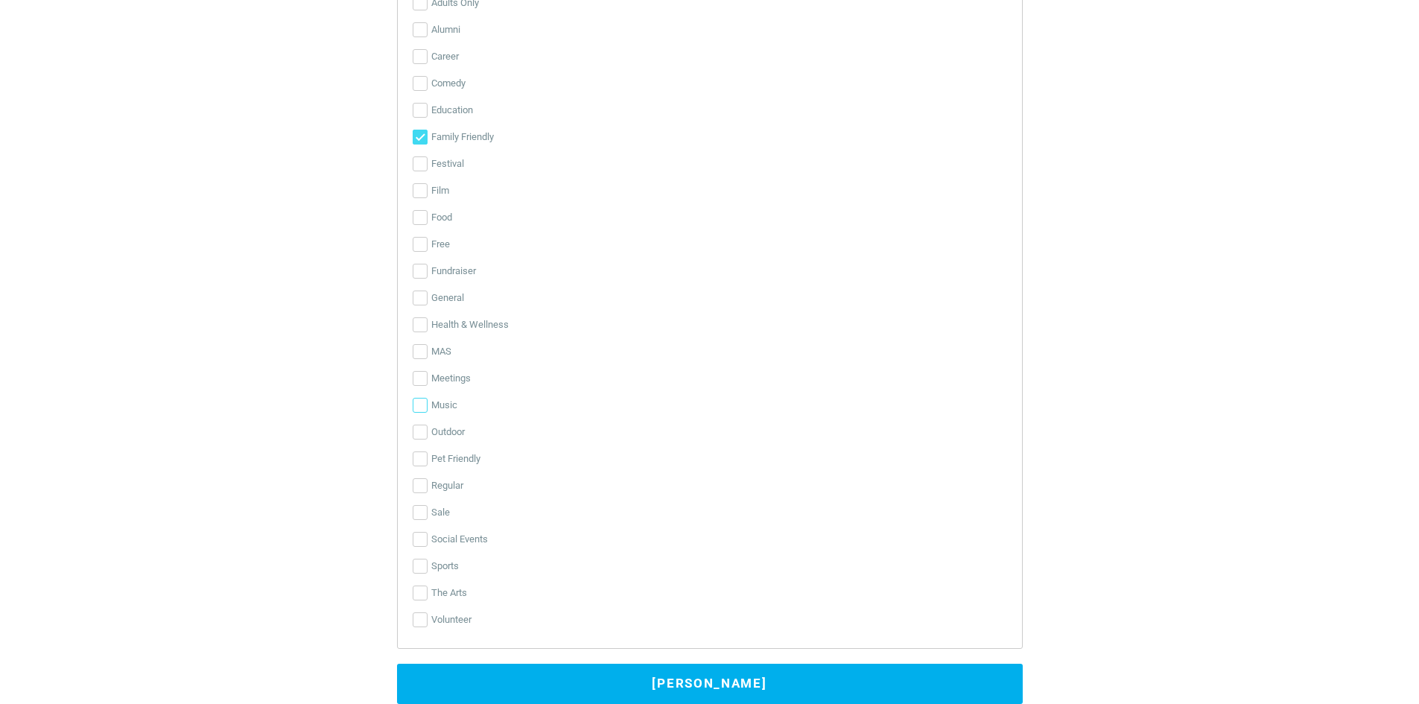
click at [418, 405] on input "Music" at bounding box center [420, 405] width 15 height 15
checkbox input "true"
click at [420, 591] on input "The Arts" at bounding box center [420, 592] width 15 height 15
checkbox input "true"
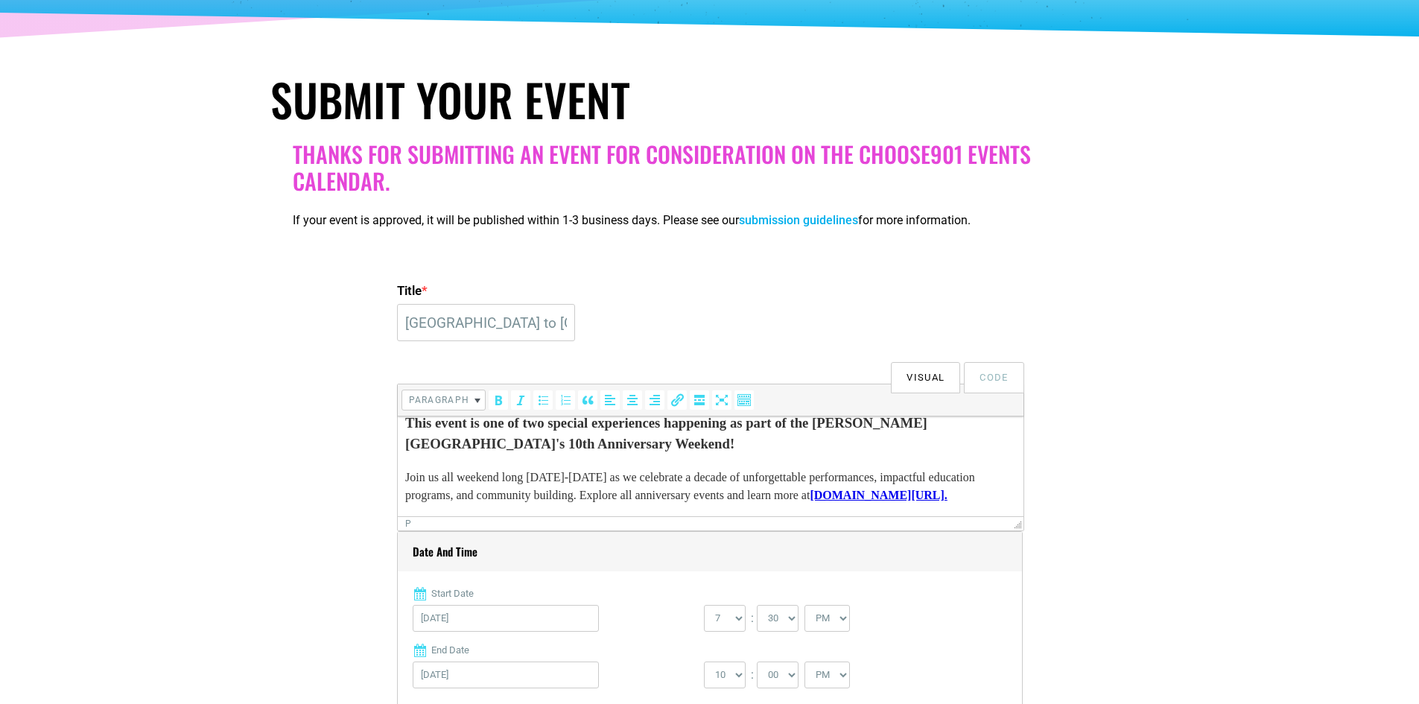
scroll to position [0, 0]
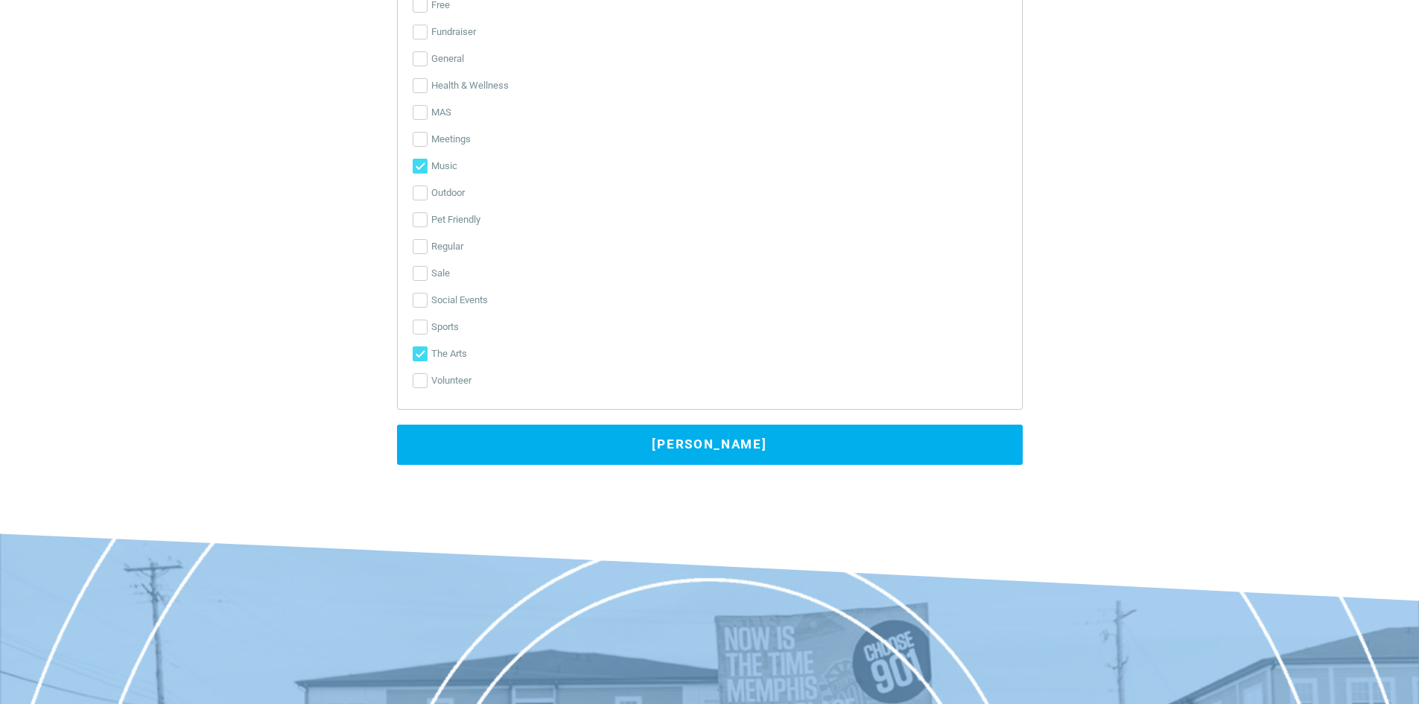
click at [703, 443] on button "[PERSON_NAME]" at bounding box center [710, 444] width 626 height 40
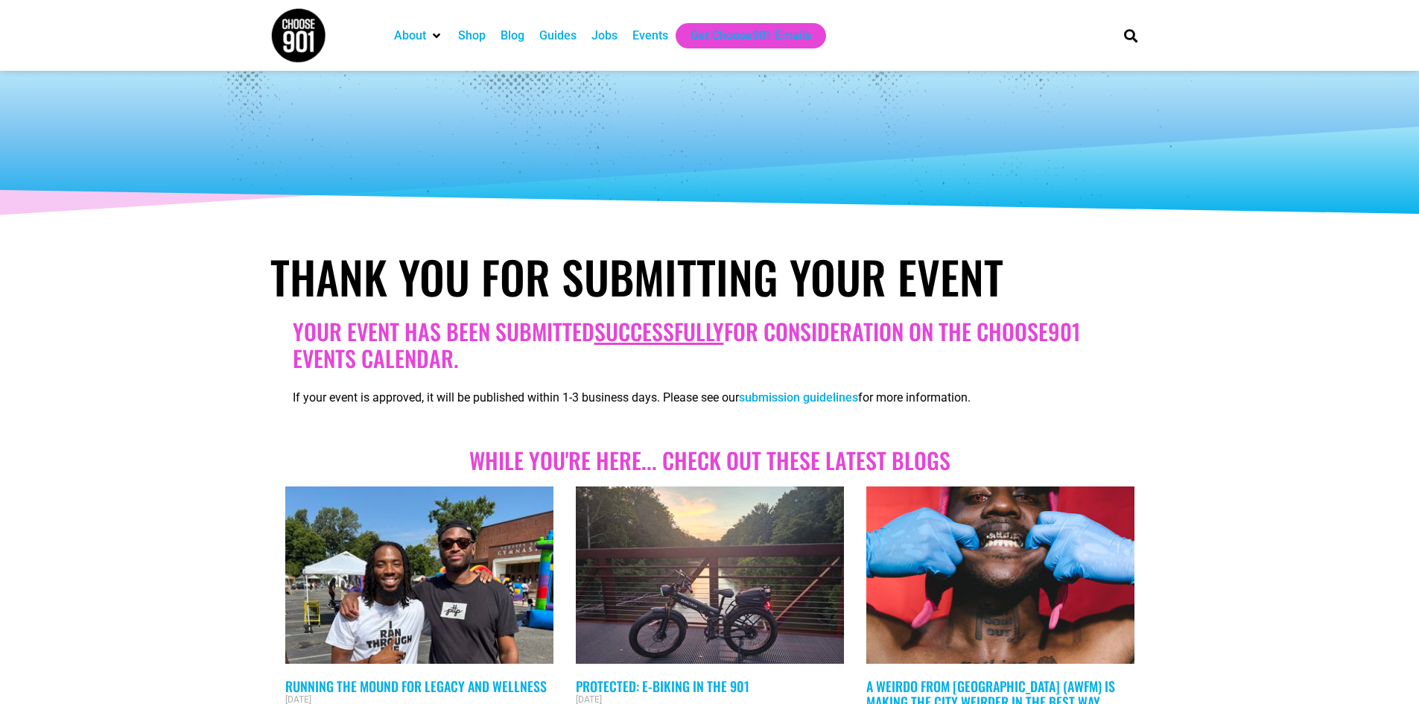
click at [643, 31] on div "Events" at bounding box center [650, 36] width 36 height 18
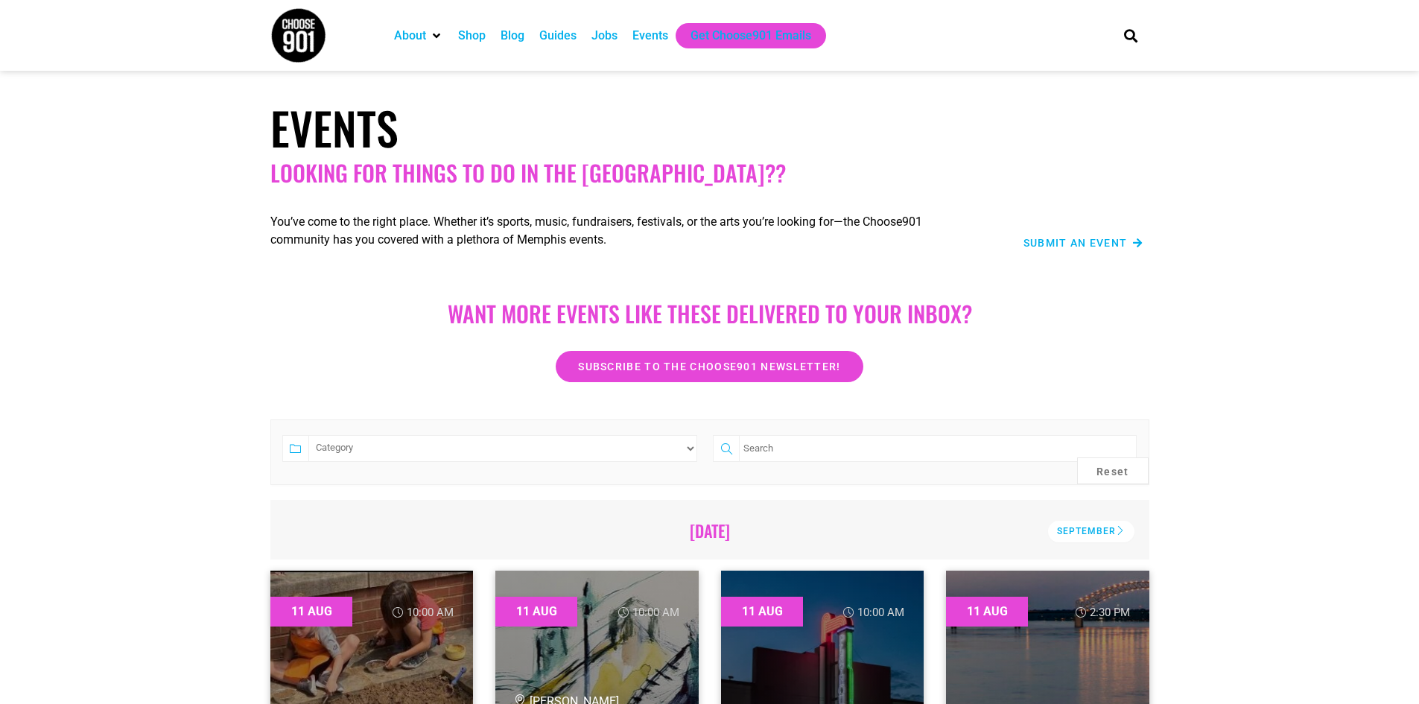
click at [1092, 244] on span "Submit an Event" at bounding box center [1075, 243] width 104 height 10
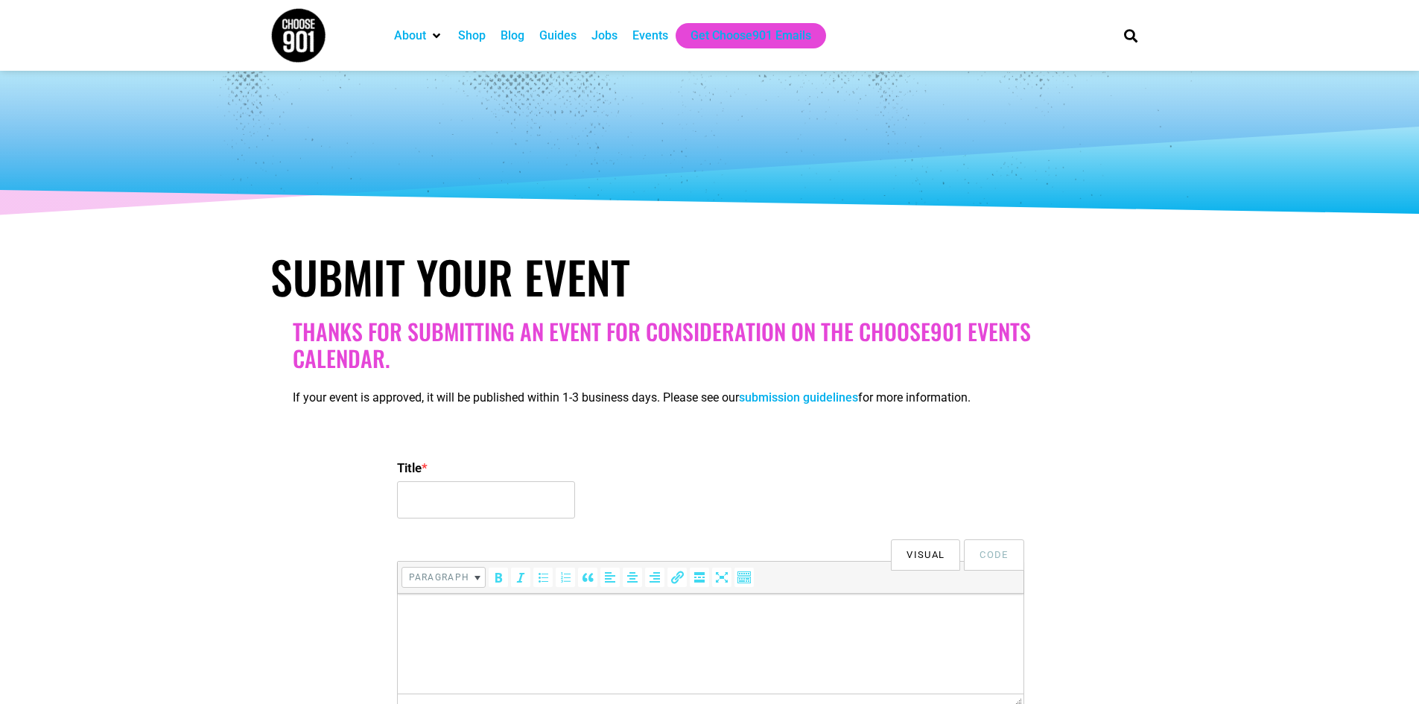
select select
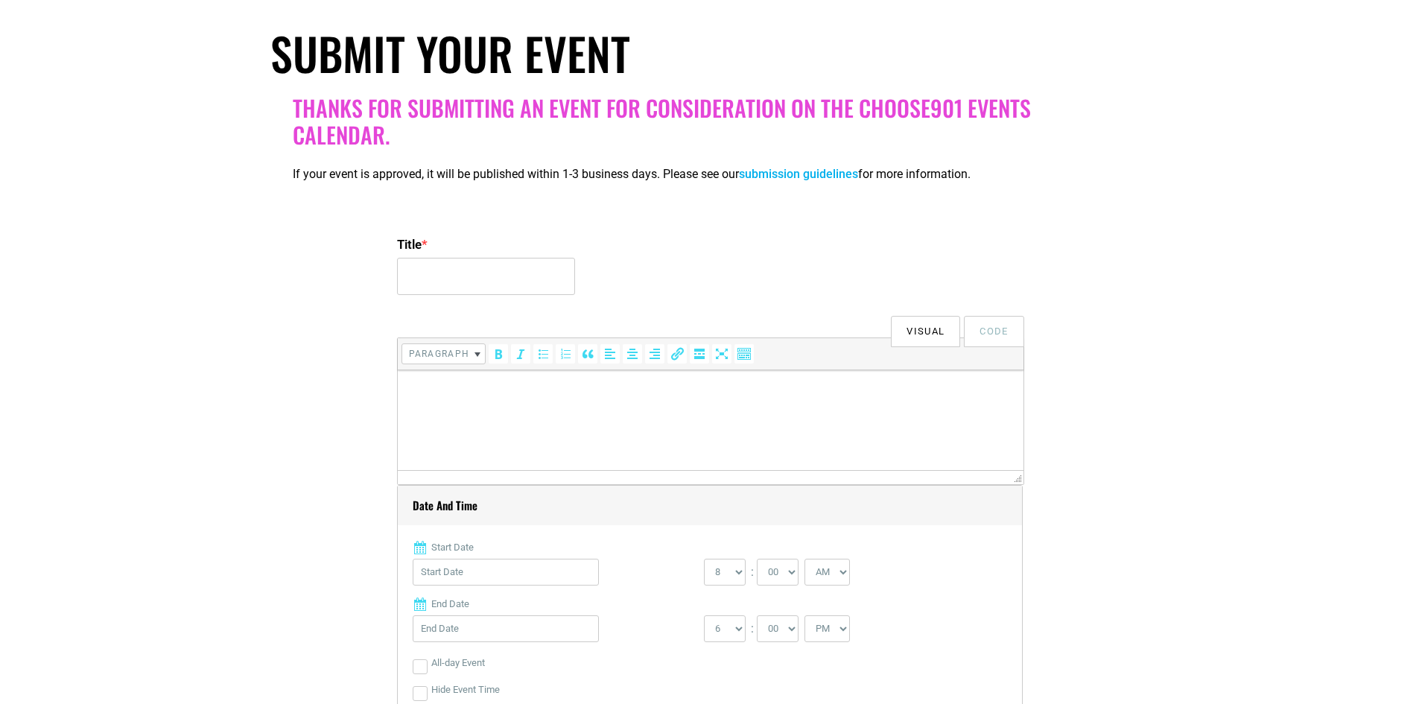
scroll to position [223, 0]
paste input "[PERSON_NAME][GEOGRAPHIC_DATA] 10th Anniversary Free [DATE]"
type input "[PERSON_NAME][GEOGRAPHIC_DATA] 10th Anniversary Free [DATE]"
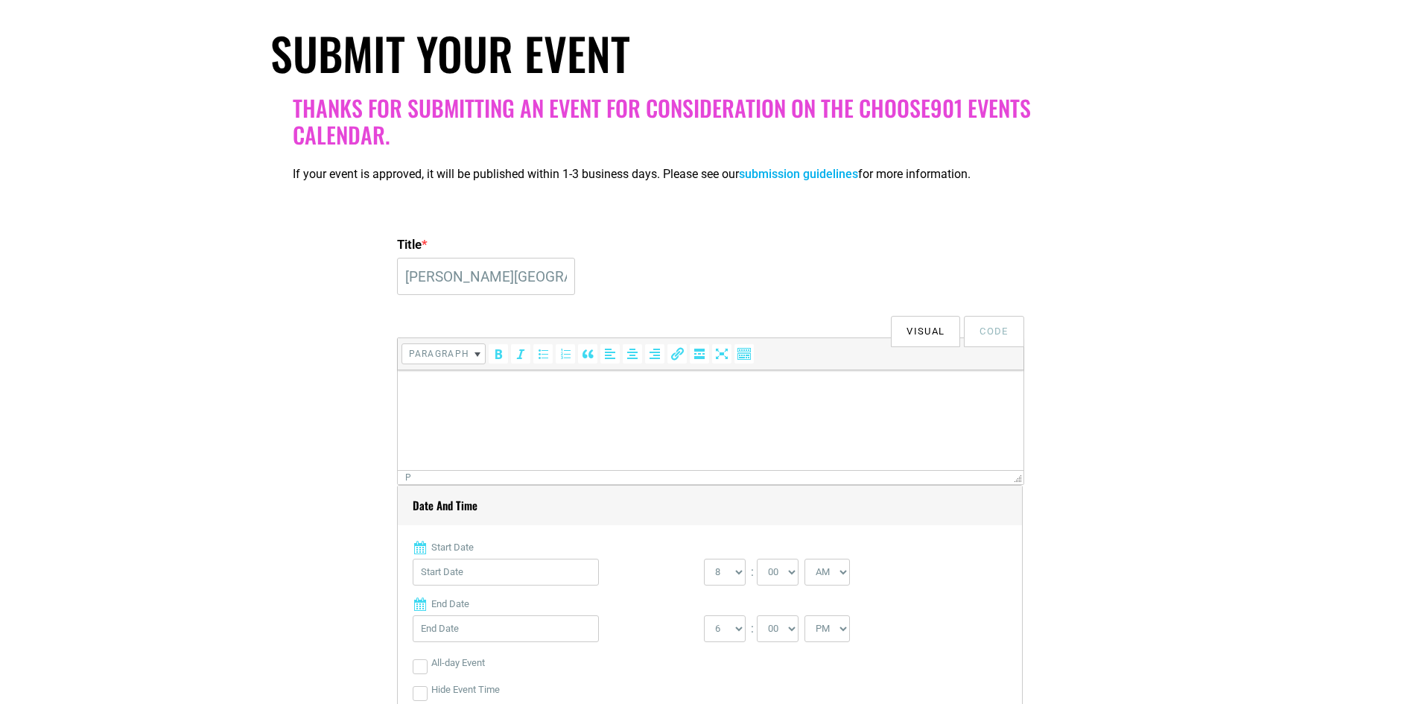
click at [441, 400] on html at bounding box center [710, 391] width 626 height 42
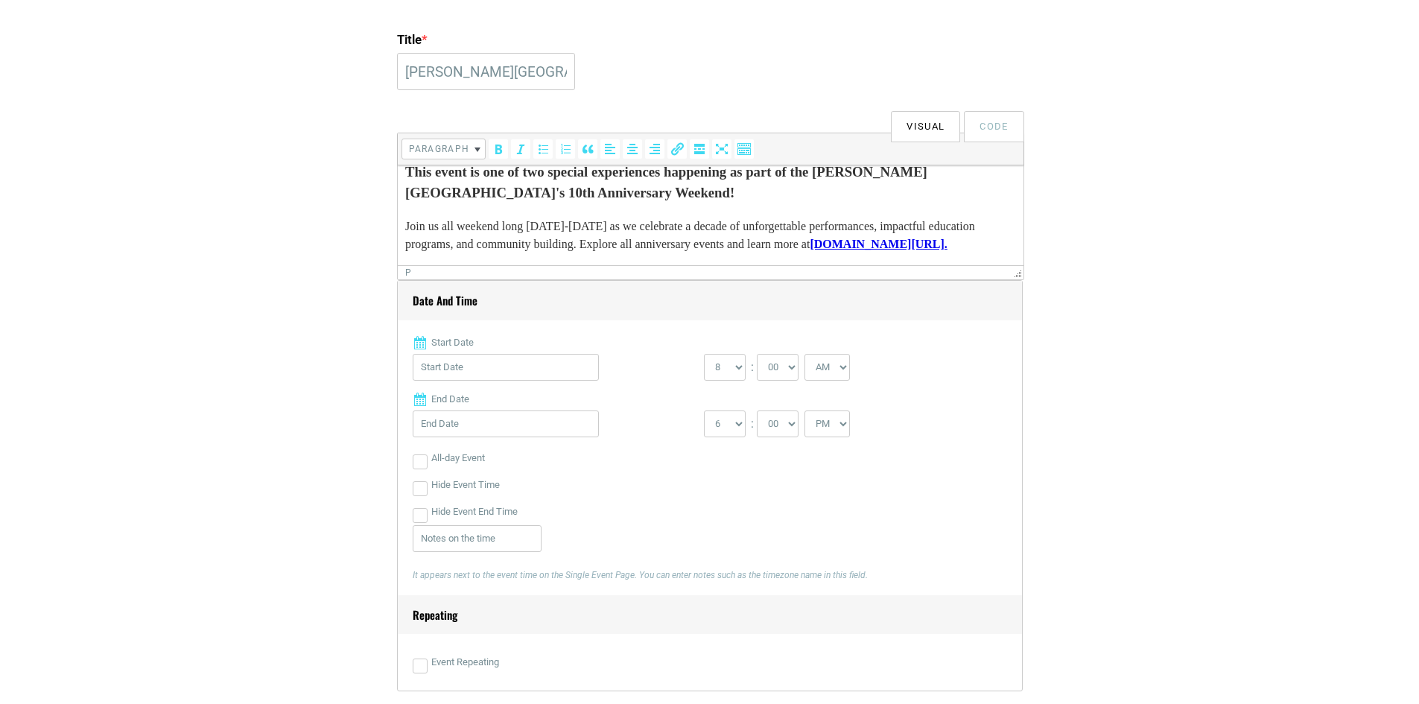
scroll to position [447, 0]
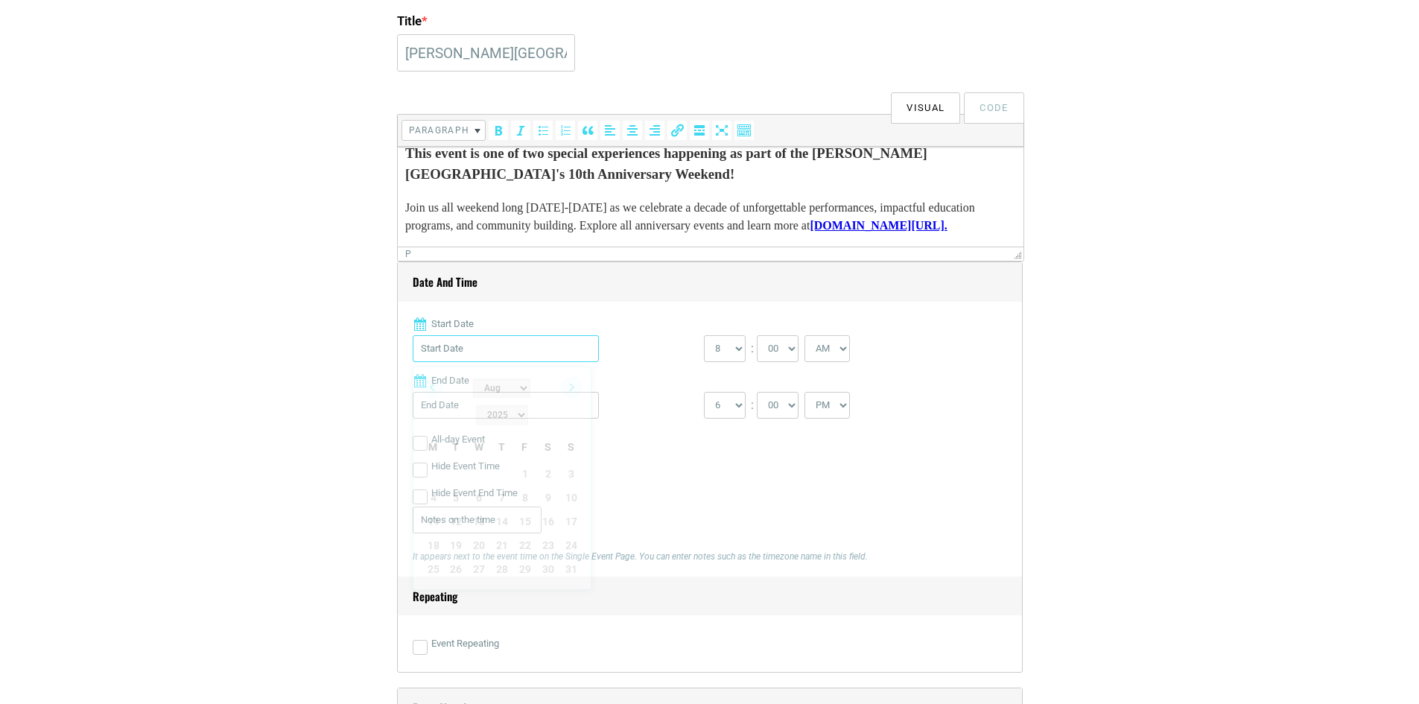
click at [501, 355] on input "Start Date" at bounding box center [506, 348] width 186 height 27
click at [567, 385] on link "Next" at bounding box center [572, 387] width 22 height 22
click at [572, 486] on link "14" at bounding box center [571, 497] width 22 height 22
type input "[DATE]"
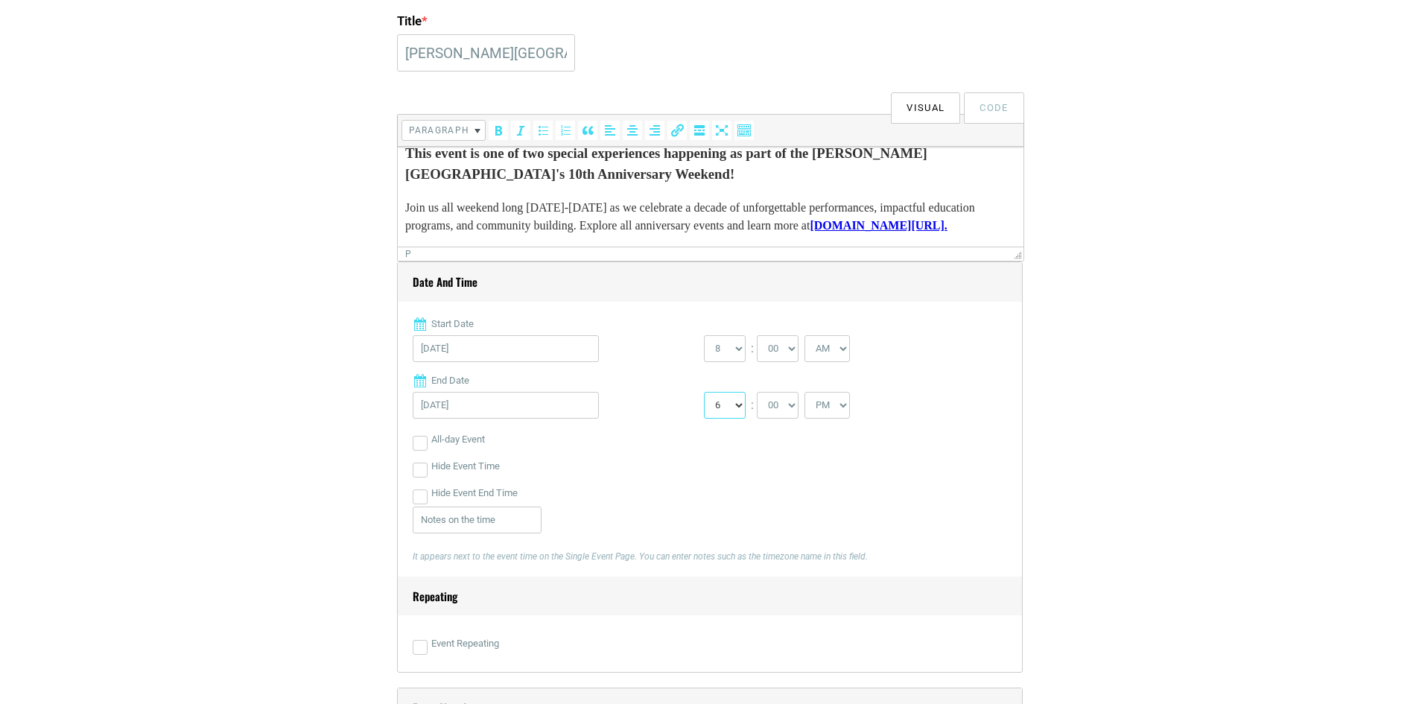
click at [738, 411] on select "1 2 3 4 5 6 7 8 9 10 11 12" at bounding box center [725, 405] width 42 height 27
select select "5"
click at [704, 392] on select "1 2 3 4 5 6 7 8 9 10 11 12" at bounding box center [725, 405] width 42 height 27
click at [734, 349] on select "0 1 2 3 4 5 6 7 8 9 10 11 12" at bounding box center [725, 348] width 42 height 27
select select "1"
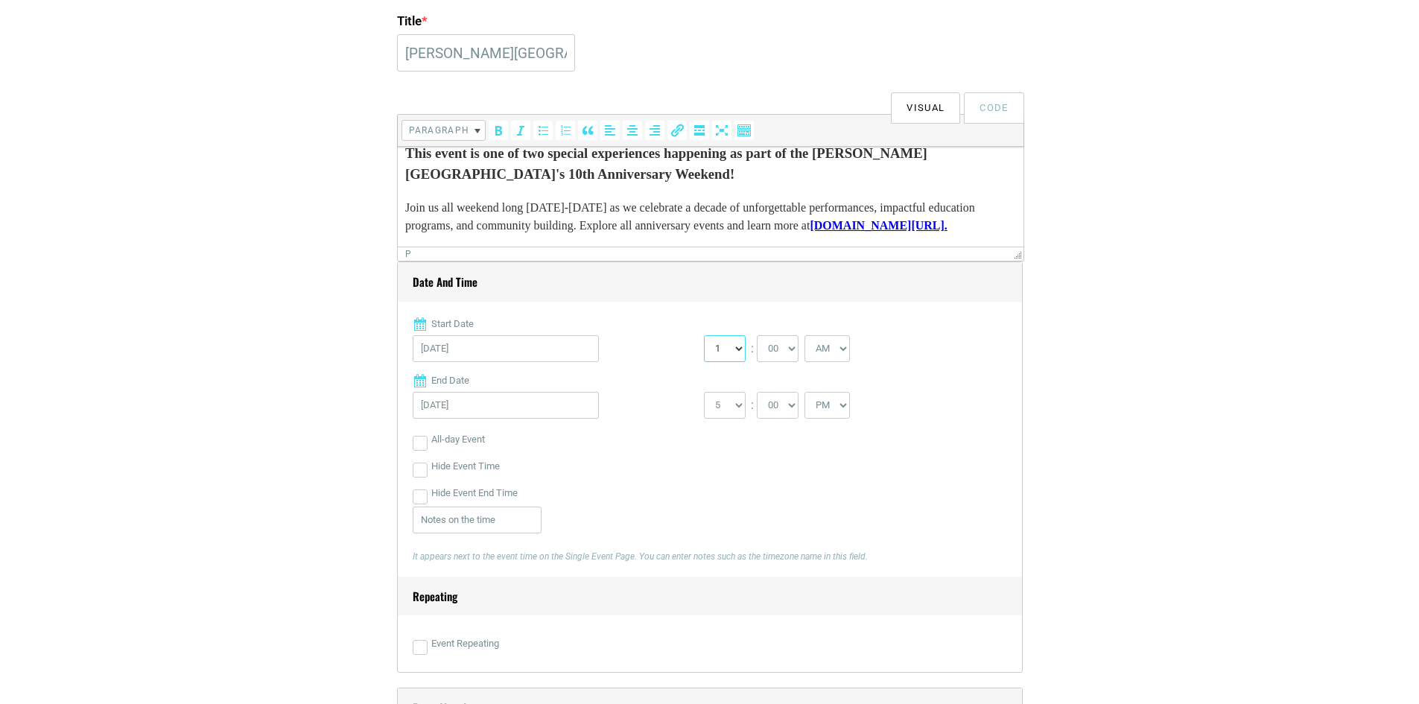
click at [704, 336] on select "0 1 2 3 4 5 6 7 8 9 10 11 12" at bounding box center [725, 348] width 42 height 27
click at [837, 351] on select "AM PM" at bounding box center [826, 348] width 45 height 27
select select "PM"
click at [806, 336] on select "AM PM" at bounding box center [826, 348] width 45 height 27
drag, startPoint x: 922, startPoint y: 469, endPoint x: 827, endPoint y: 481, distance: 95.3
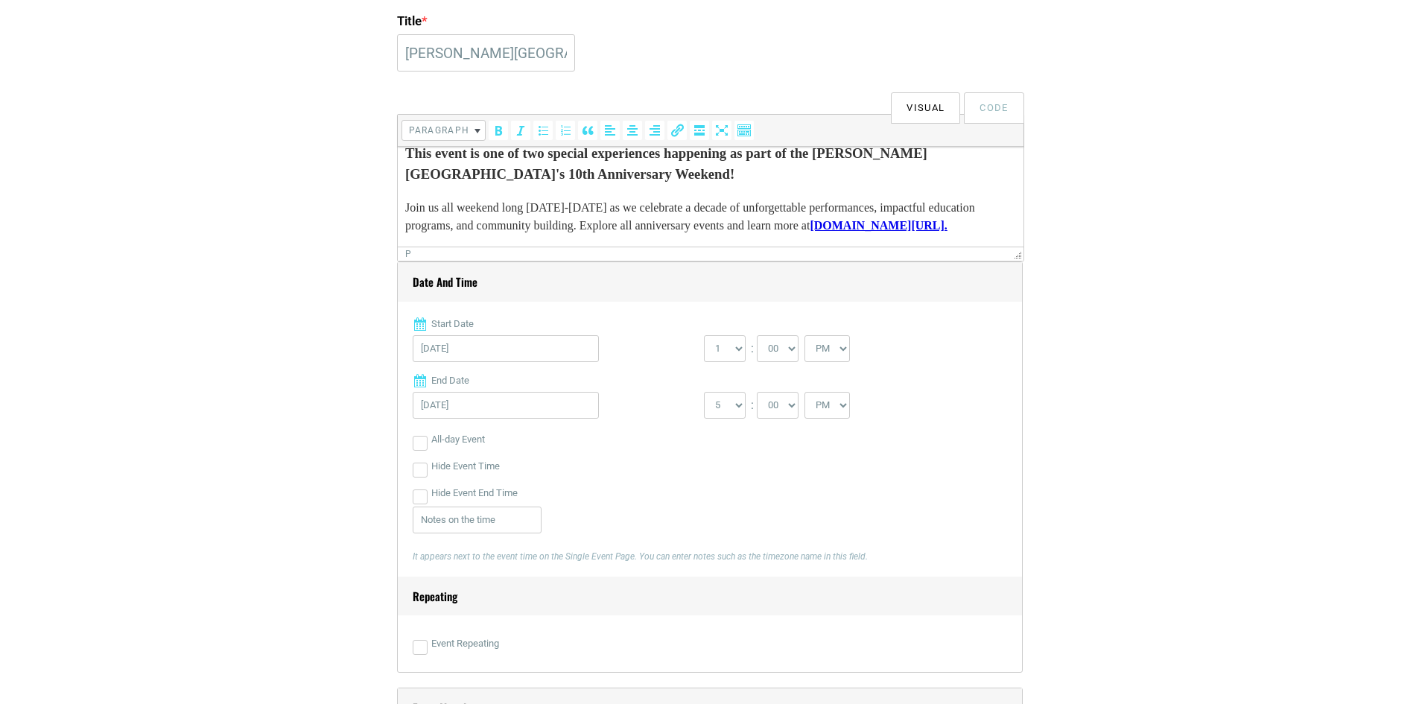
click at [920, 471] on div "Hide Event Time" at bounding box center [710, 466] width 594 height 27
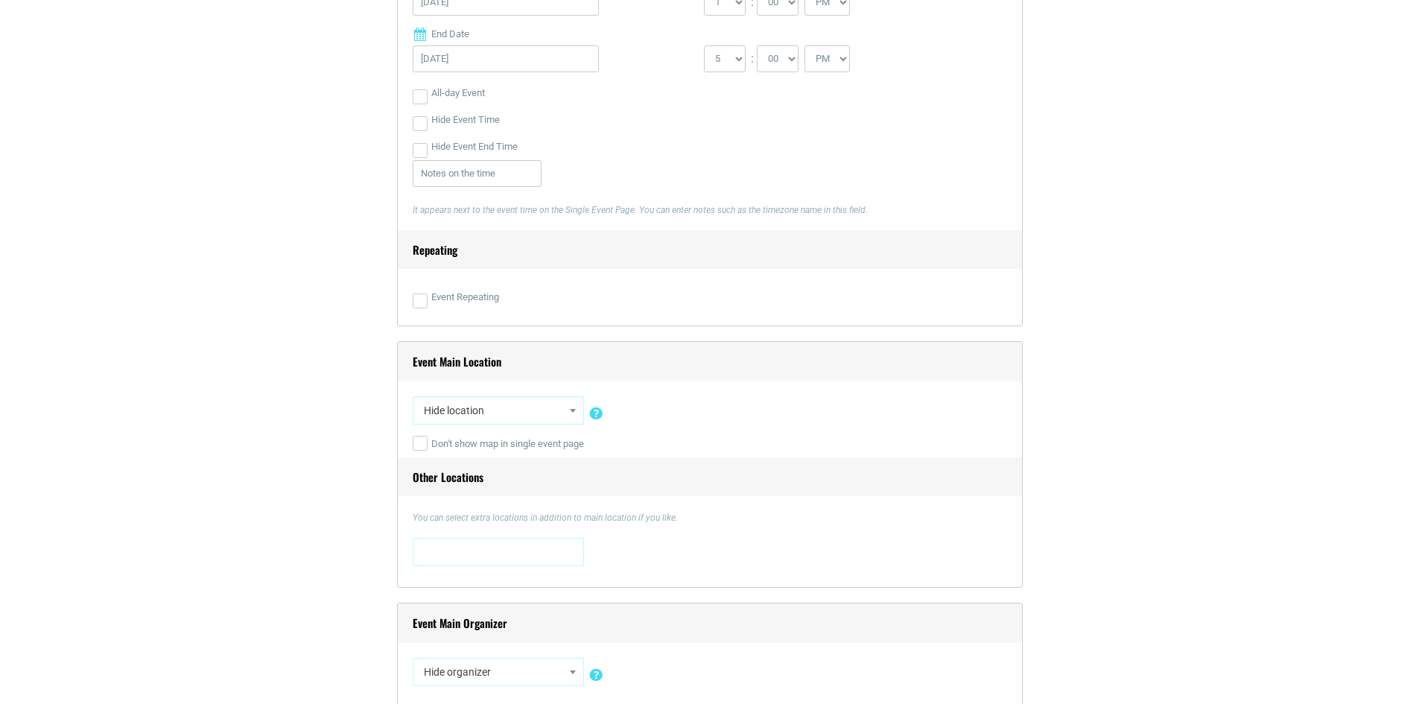
scroll to position [894, 0]
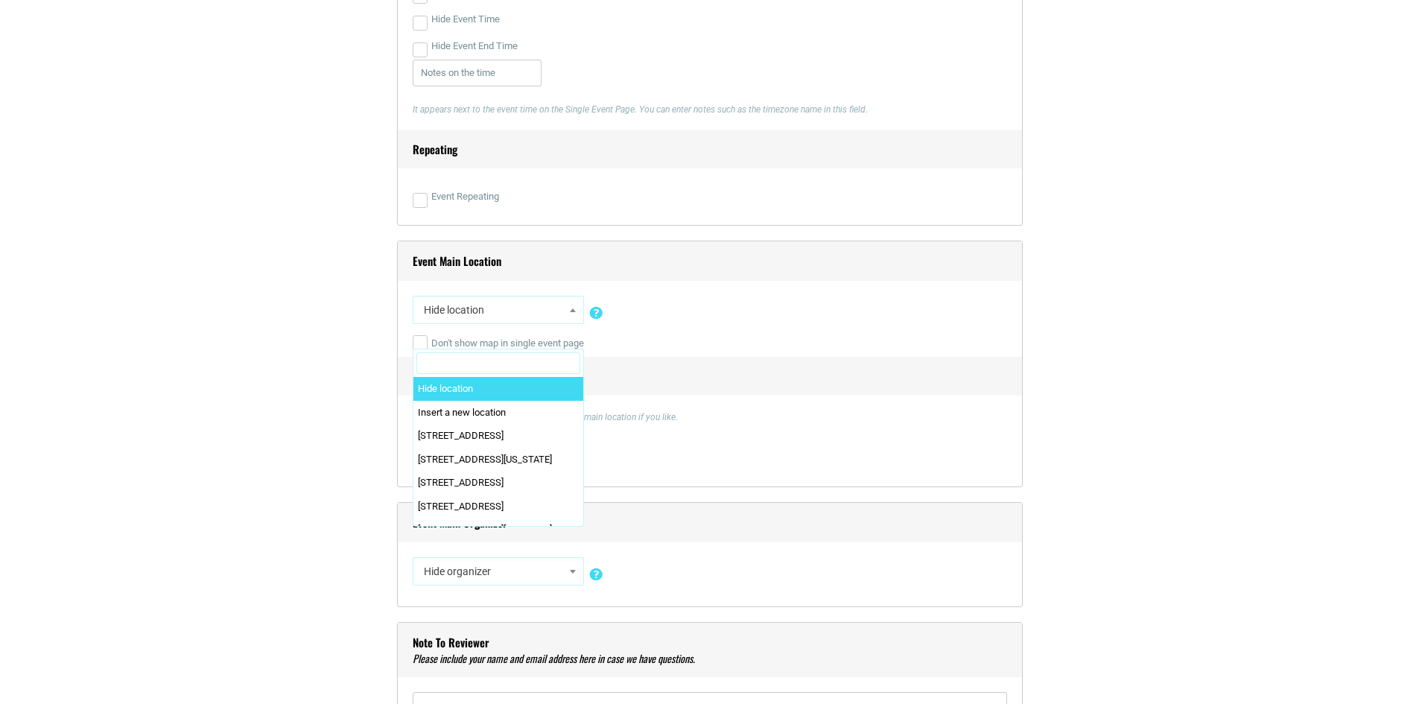
click at [480, 315] on span "Hide location" at bounding box center [498, 309] width 161 height 27
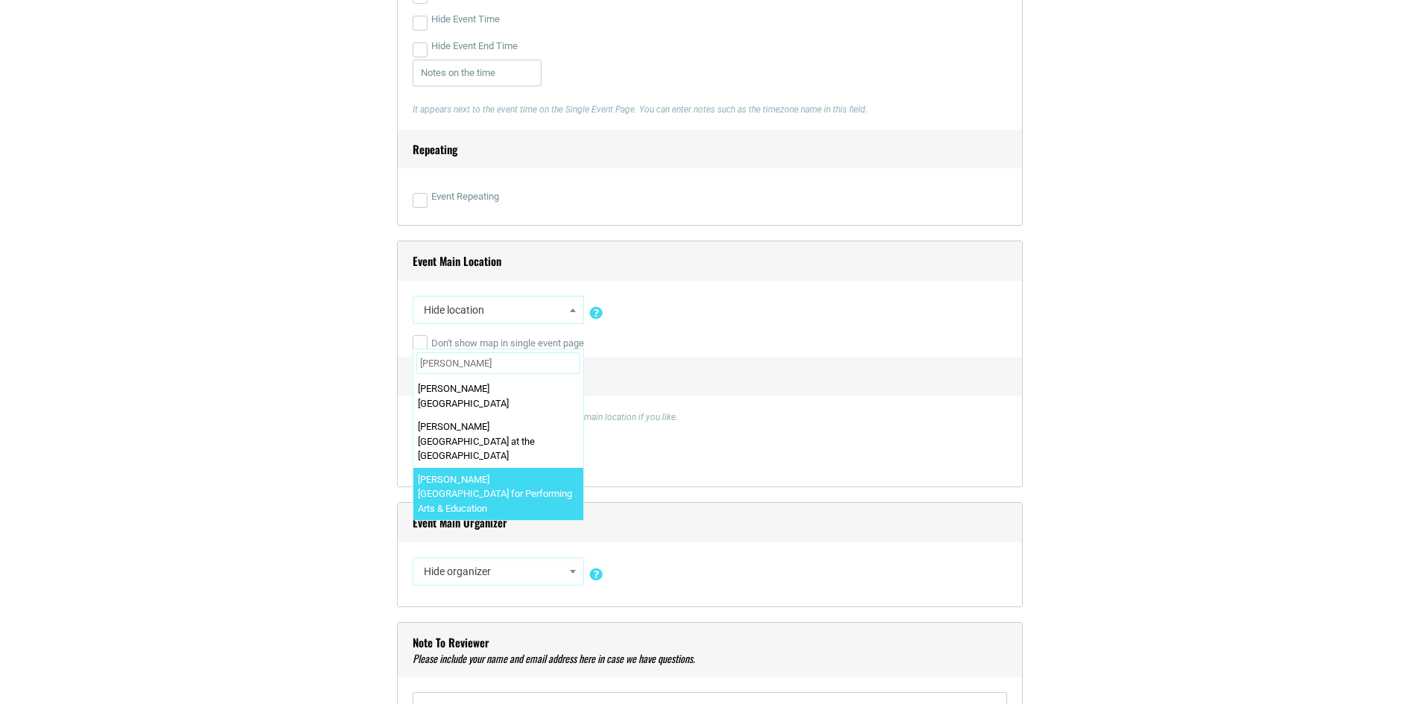
type input "[PERSON_NAME]"
select select "1807"
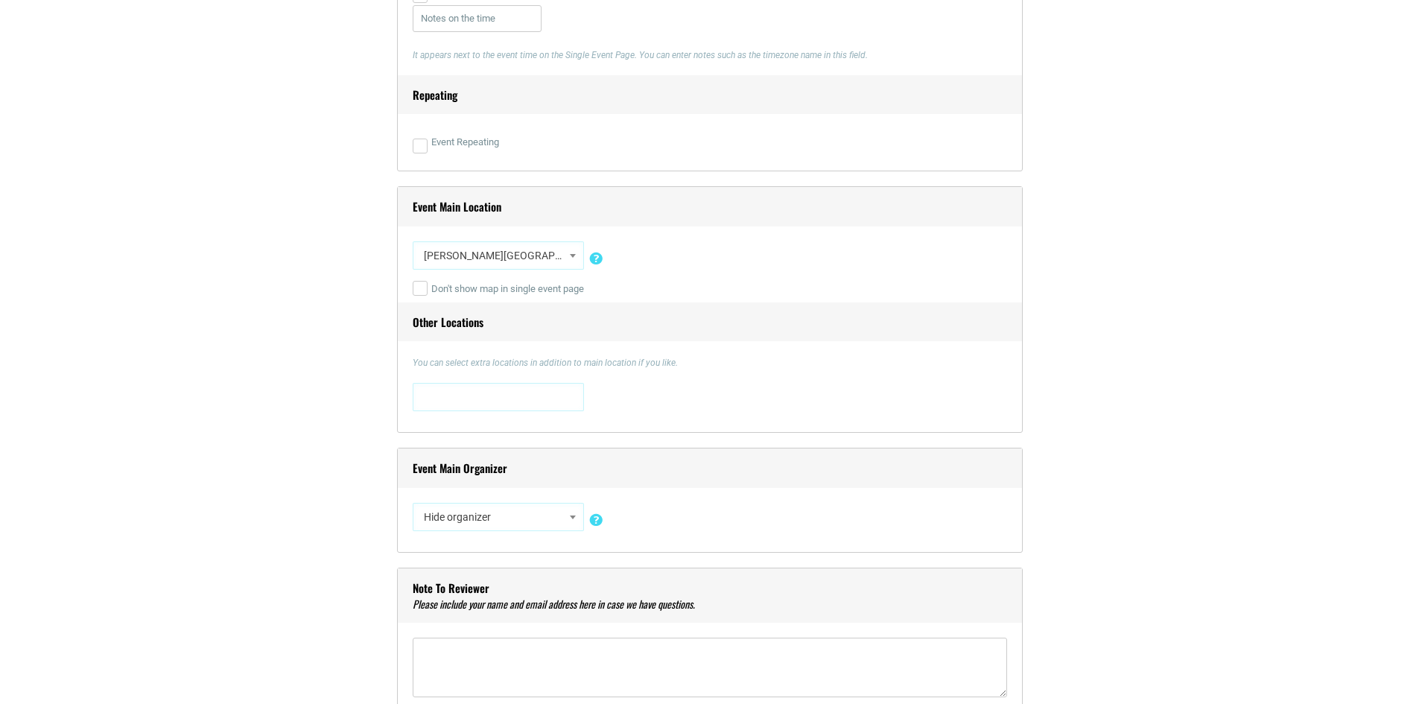
scroll to position [1117, 0]
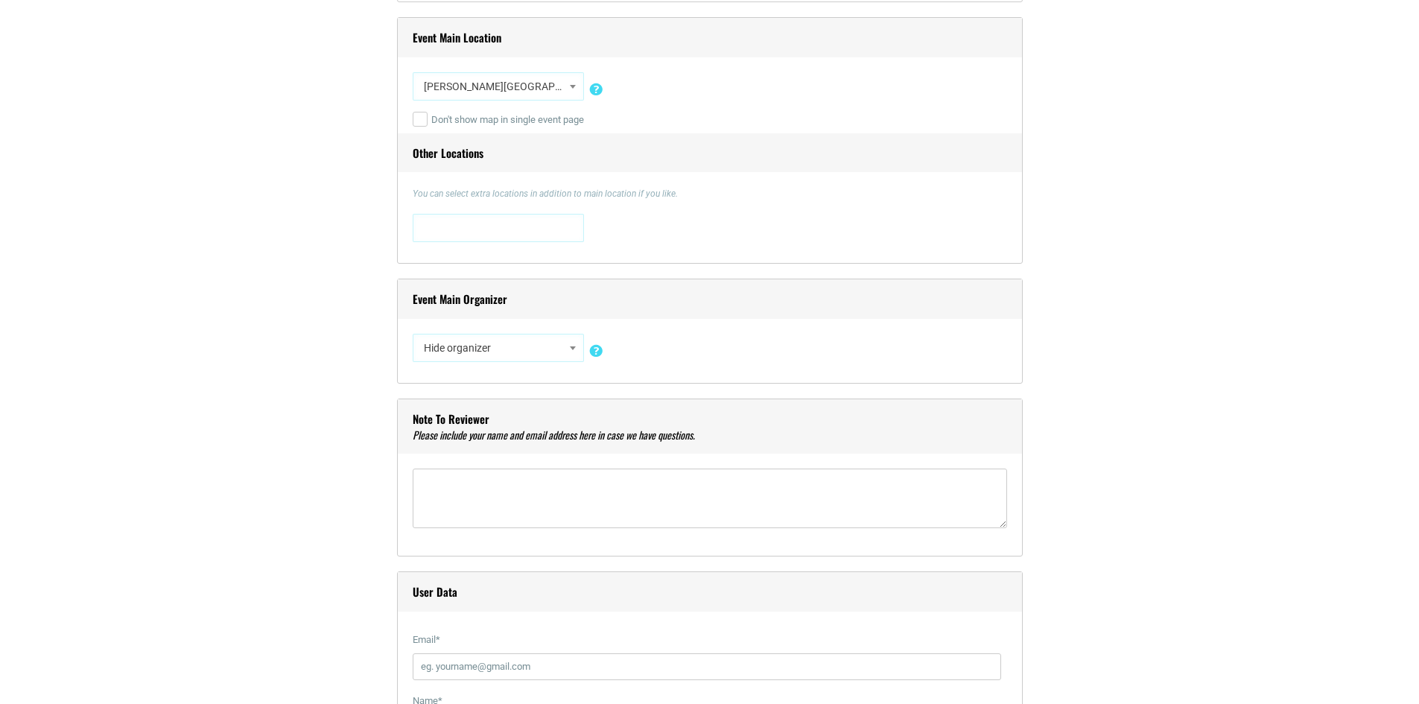
click at [453, 343] on span "Hide organizer" at bounding box center [498, 347] width 161 height 27
type input "Orpheum"
select select "2865"
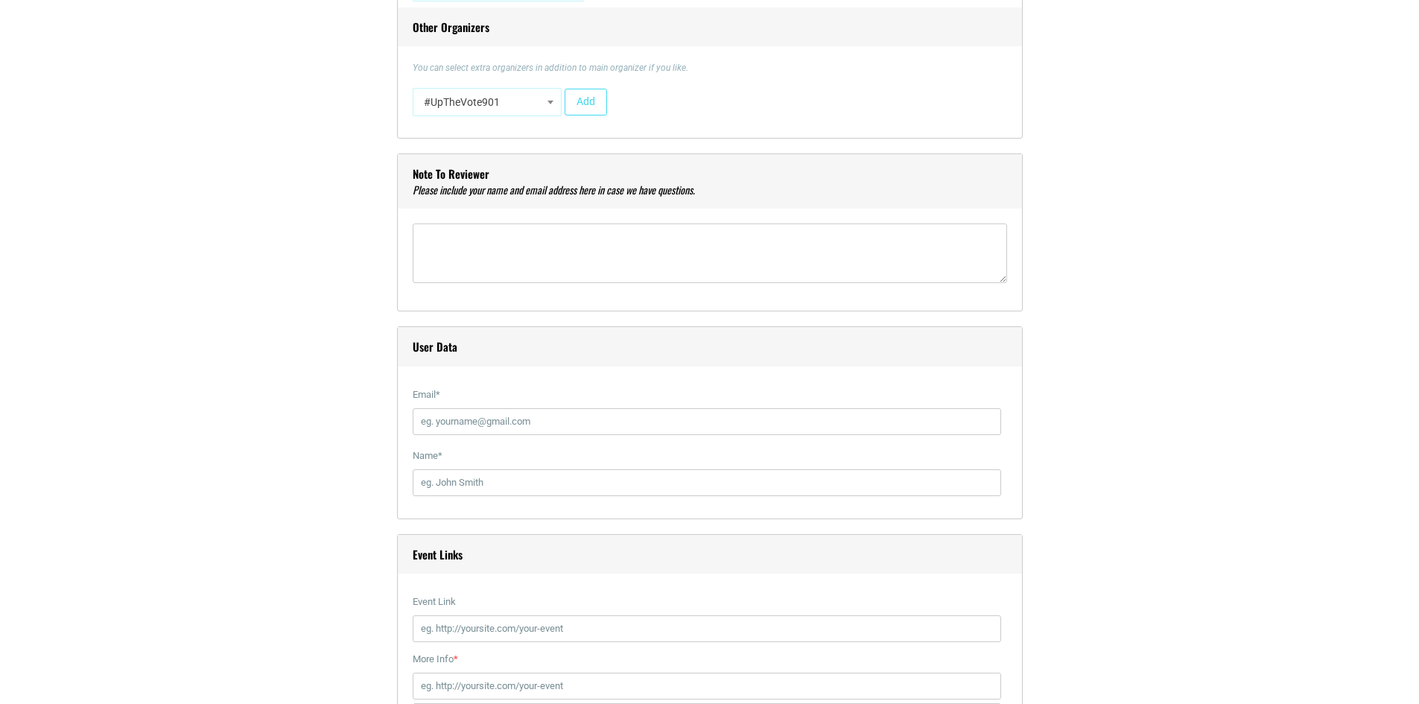
scroll to position [1564, 0]
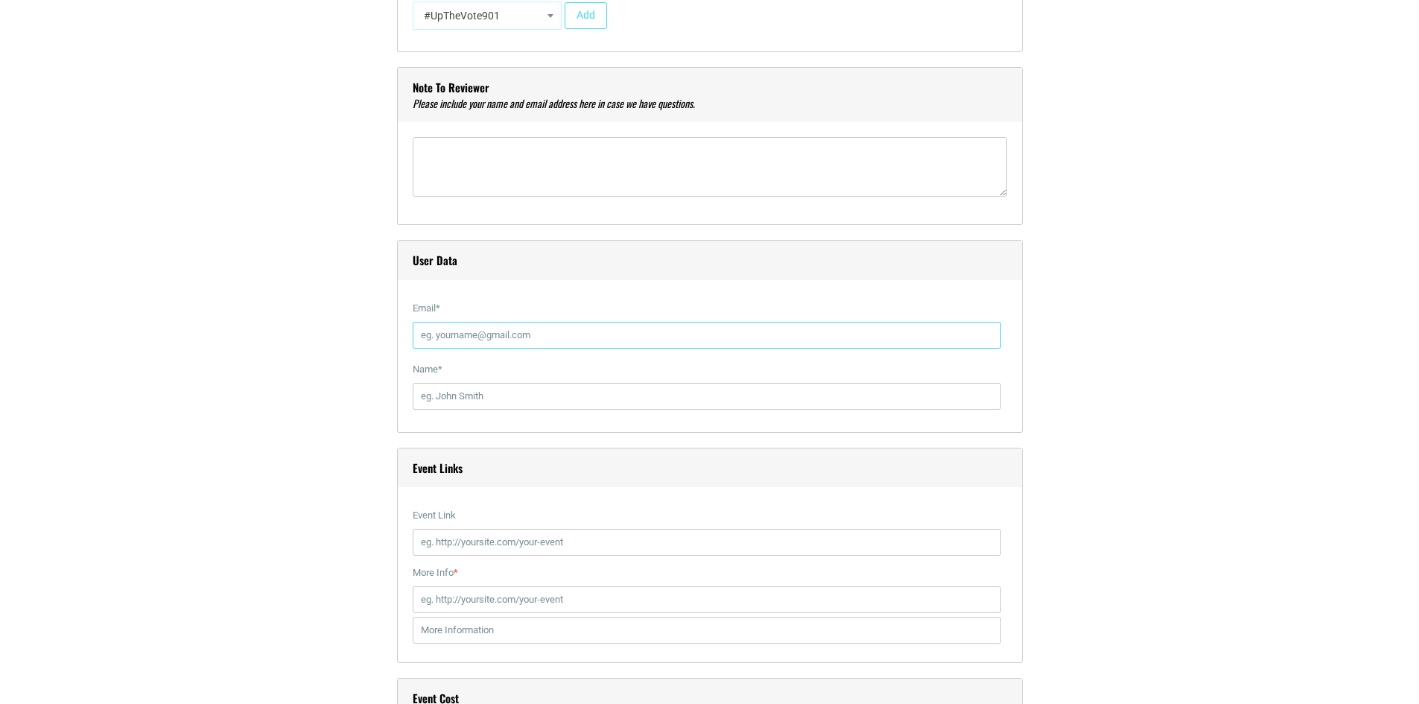
click at [458, 334] on input "Email *" at bounding box center [707, 335] width 588 height 27
type input "[PERSON_NAME][EMAIL_ADDRESS][DOMAIN_NAME]"
click at [478, 390] on input "Name *" at bounding box center [707, 396] width 588 height 27
type input "[PERSON_NAME]"
click at [464, 546] on input "Event Link" at bounding box center [707, 542] width 588 height 27
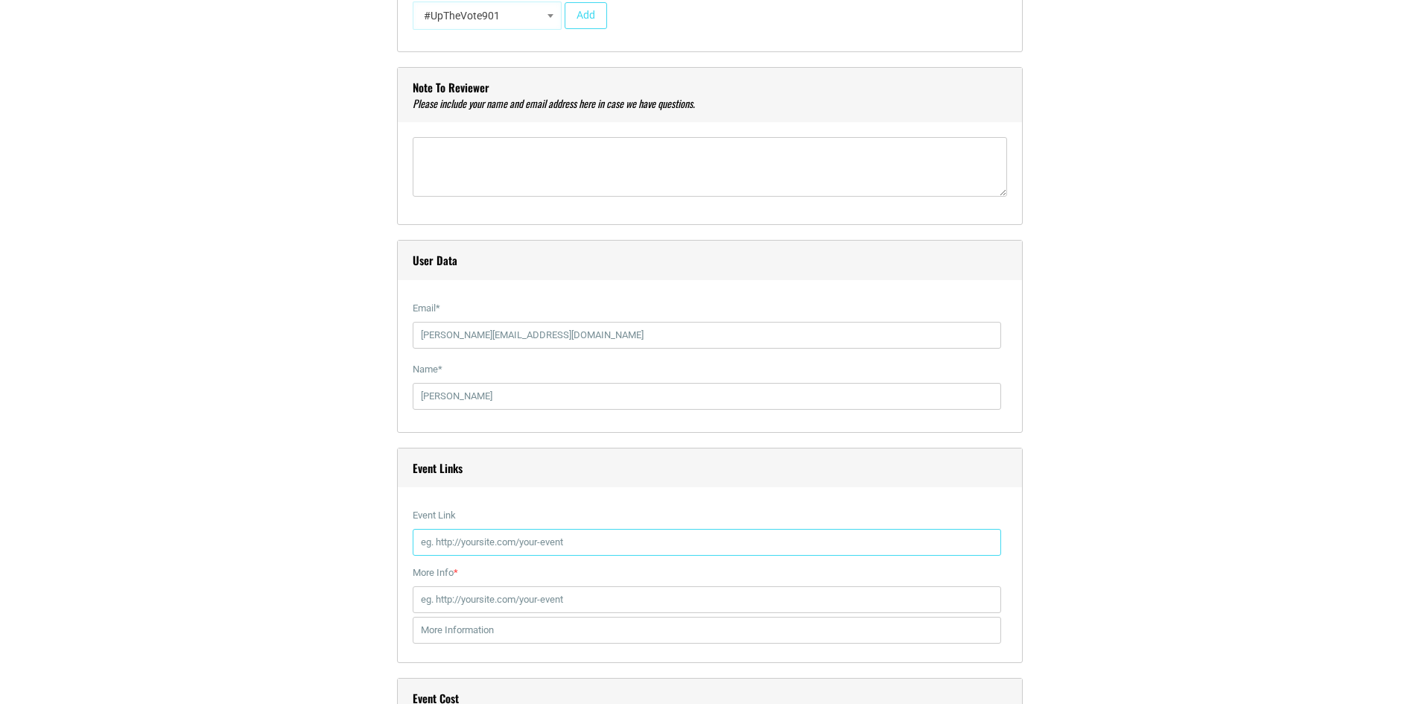
paste input "[URL][DOMAIN_NAME][PERSON_NAME][DATE]"
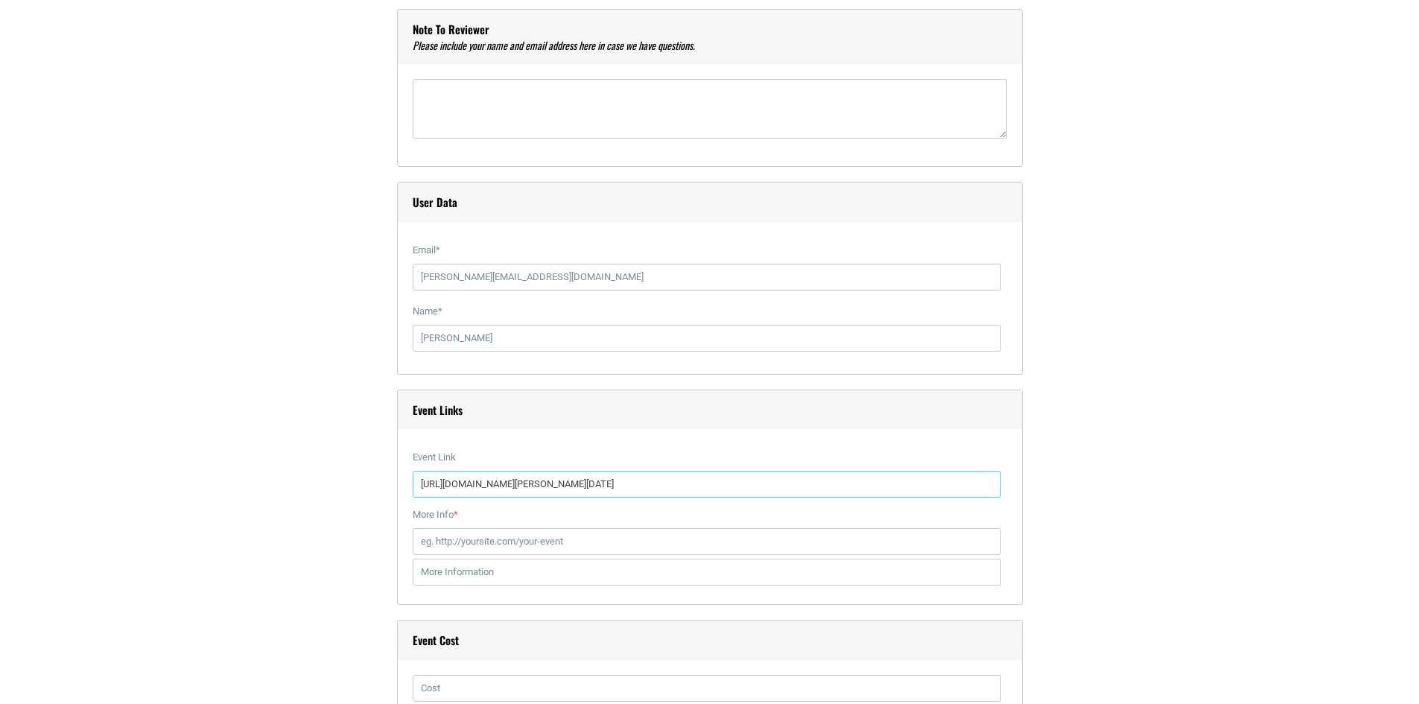
scroll to position [1713, 0]
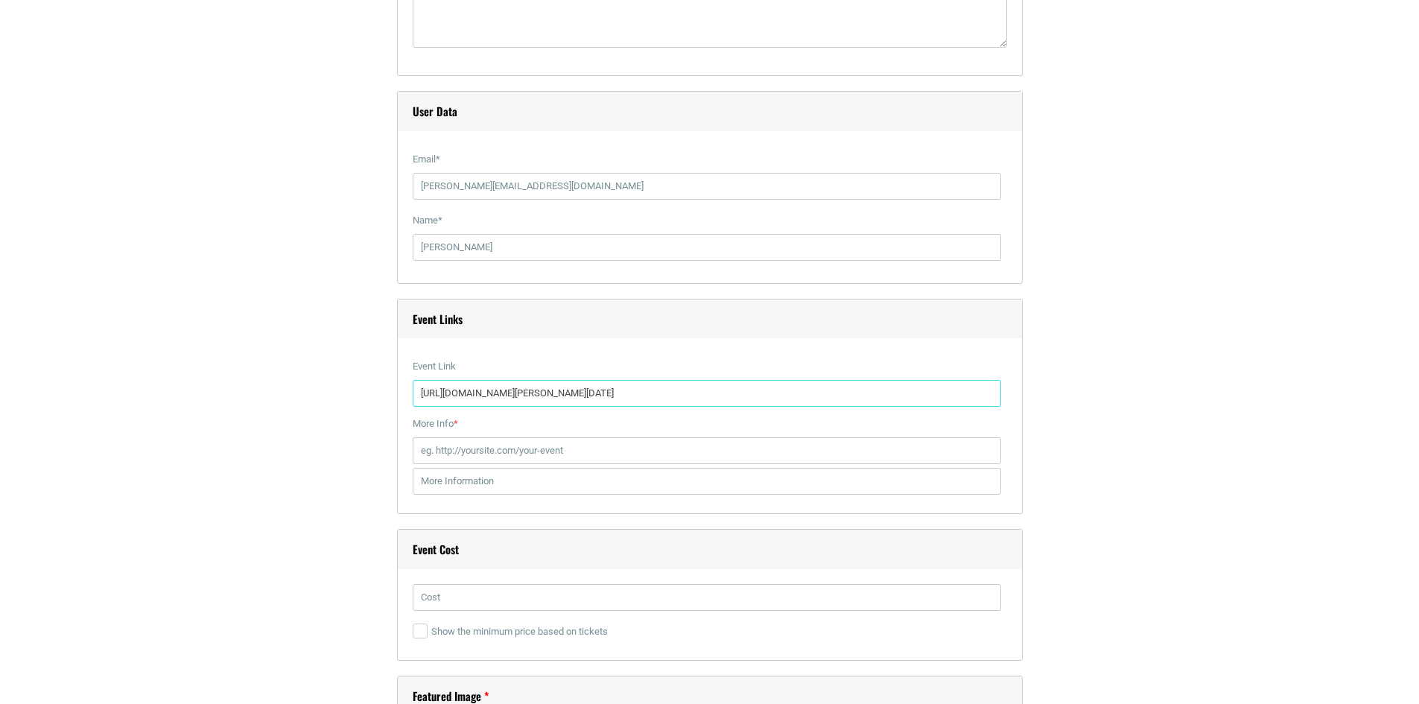
type input "[URL][DOMAIN_NAME][PERSON_NAME][DATE]"
click at [535, 451] on input "More Info *" at bounding box center [707, 450] width 588 height 27
click at [485, 454] on input "More Info *" at bounding box center [707, 450] width 588 height 27
paste input "[URL][DOMAIN_NAME][PERSON_NAME]"
type input "[URL][DOMAIN_NAME][PERSON_NAME]"
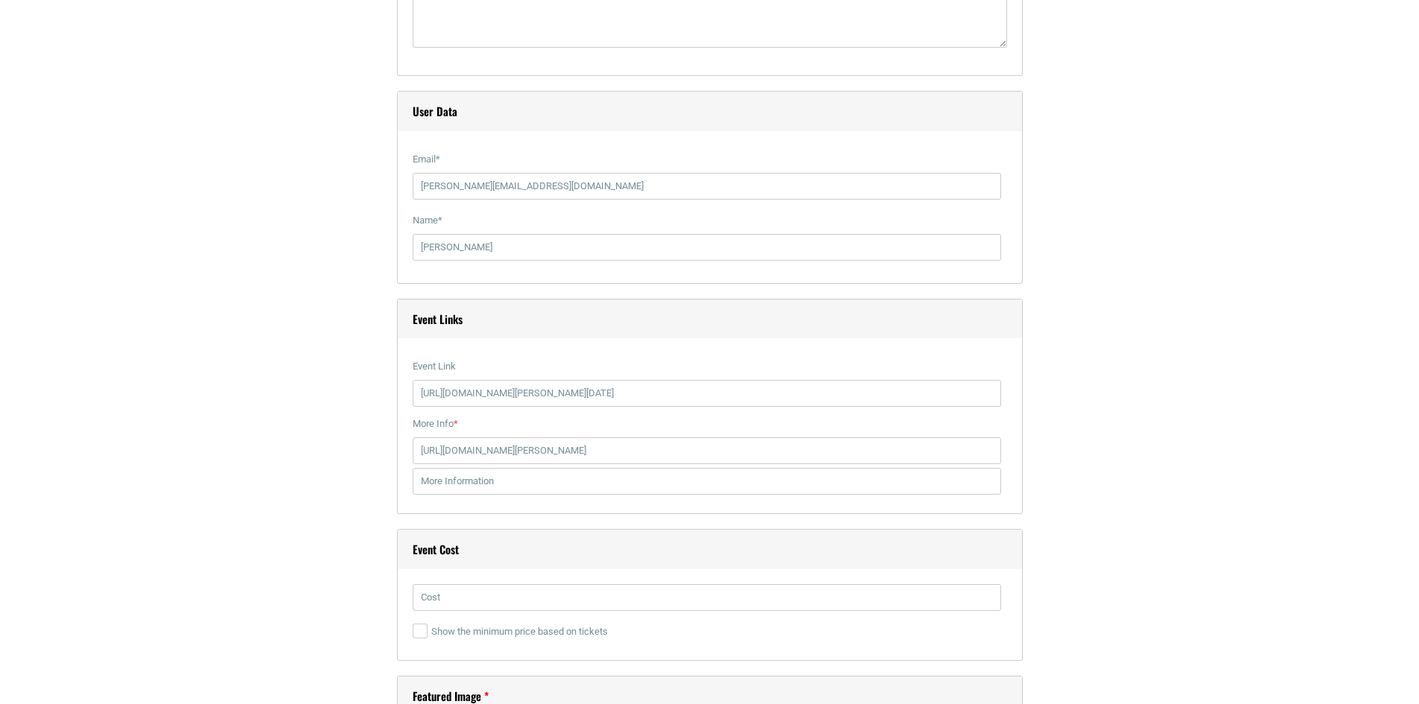
click at [362, 466] on div "Title * [PERSON_NAME][GEOGRAPHIC_DATA] 10th Anniversary Free [DATE] Visual Code…" at bounding box center [709, 149] width 879 height 2875
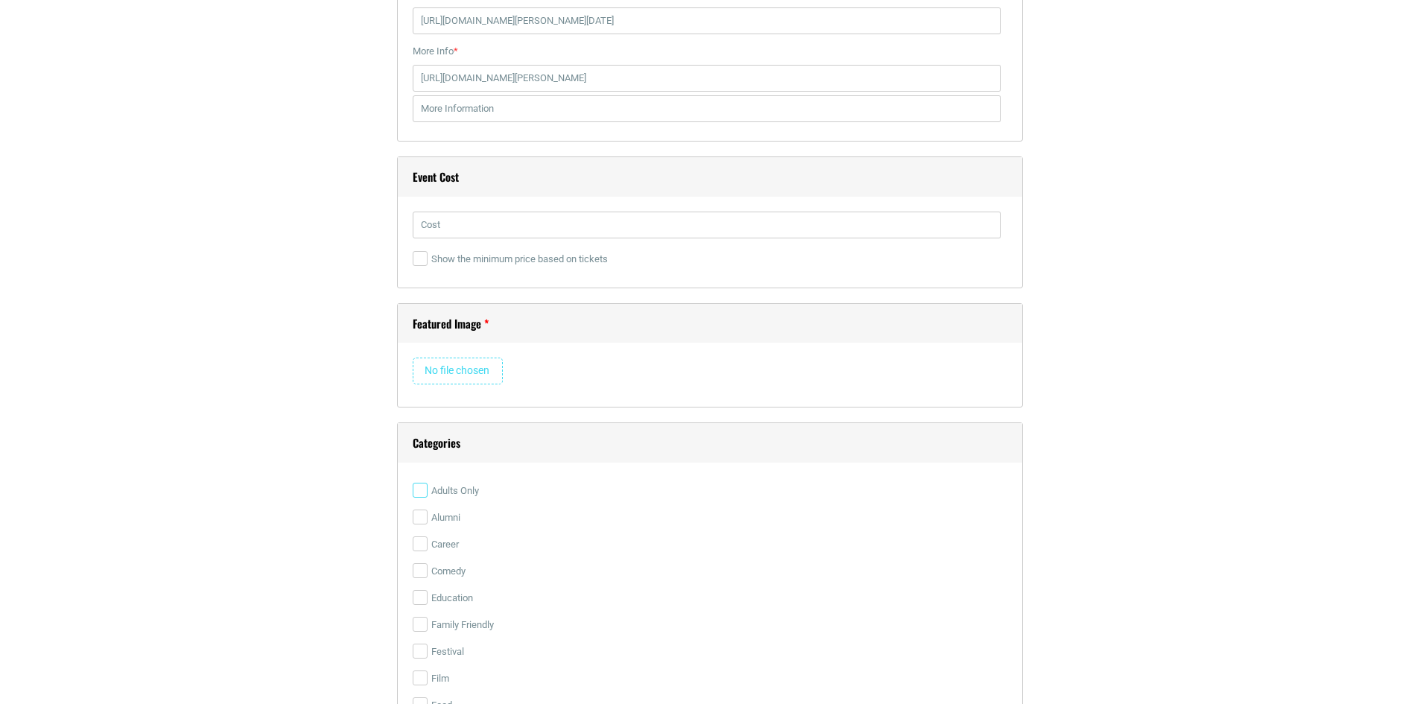
scroll to position [2234, 0]
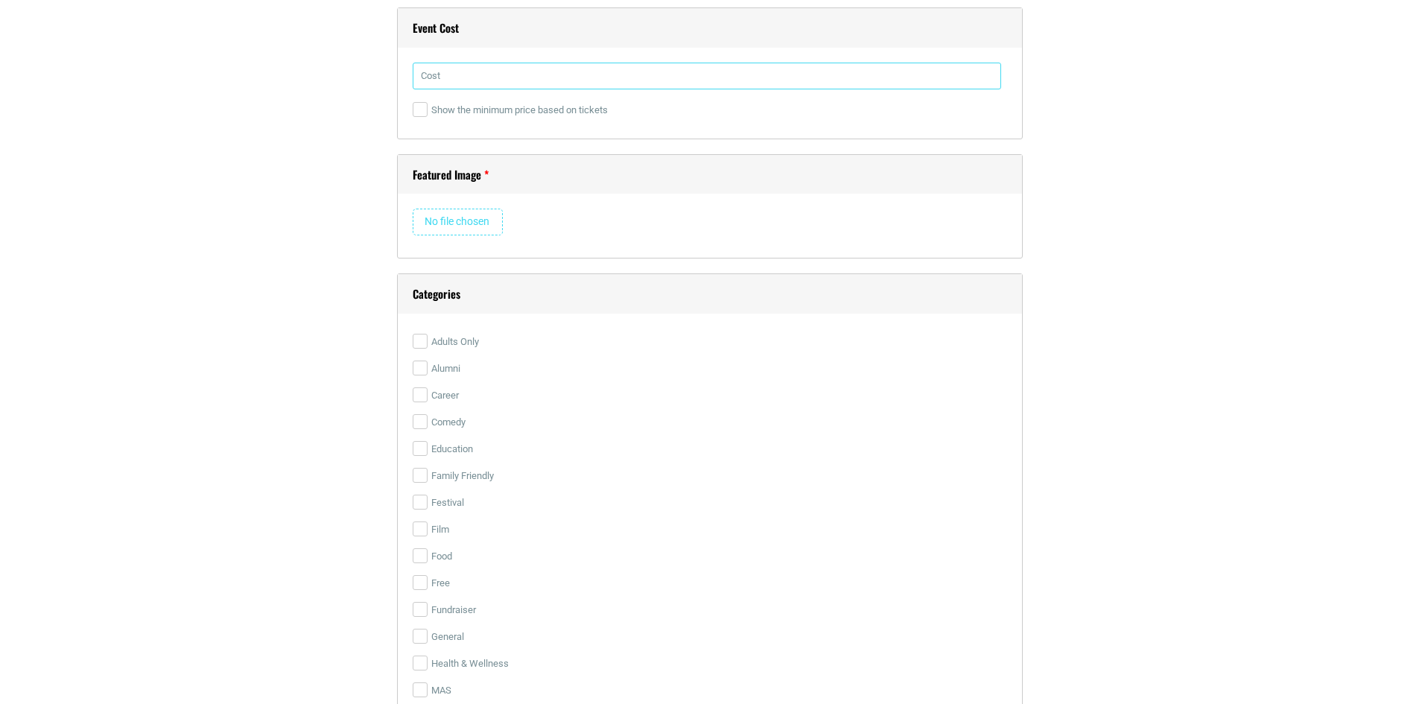
click at [448, 79] on input "text" at bounding box center [707, 76] width 588 height 27
type input "FREE"
click at [760, 311] on h4 "Categories" at bounding box center [710, 293] width 624 height 39
click at [468, 229] on input "file" at bounding box center [458, 222] width 90 height 27
type input "C:\fakepath\Photo [DATE], 11 26 12 AM.jpg"
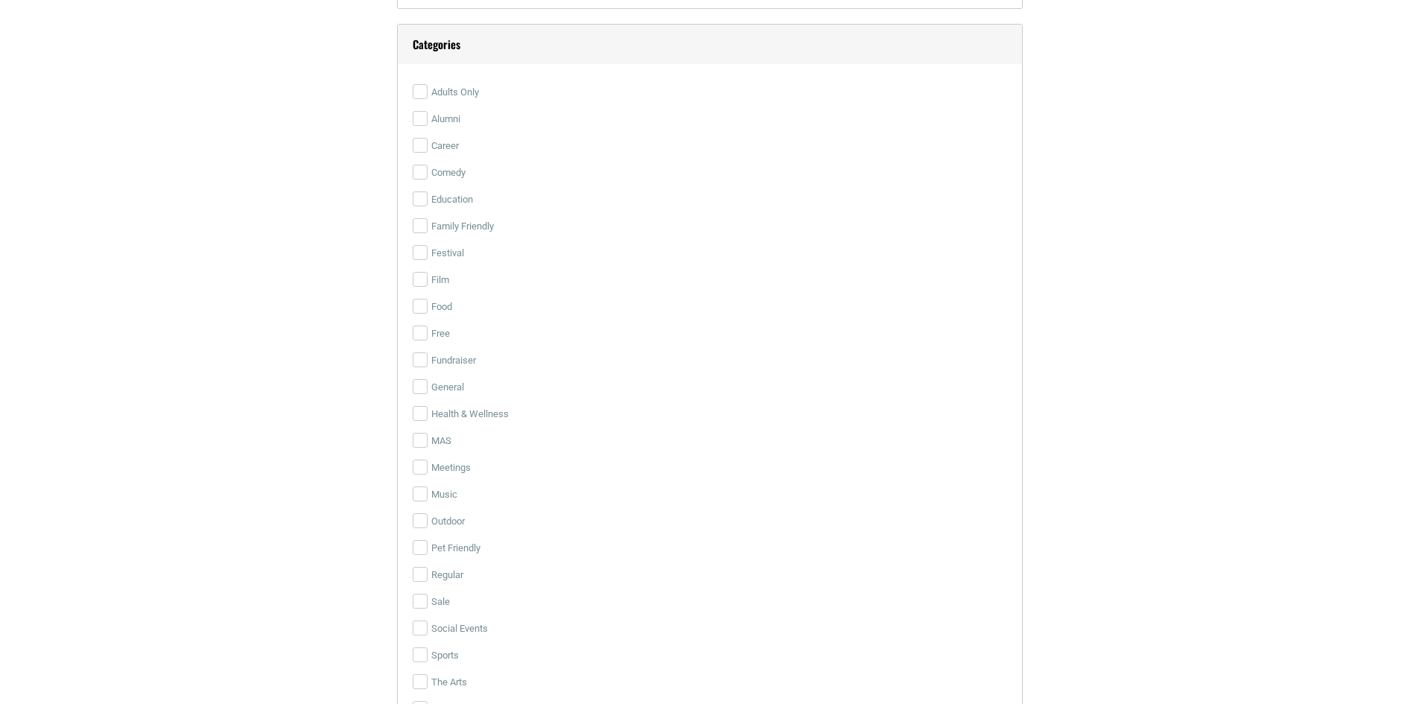
scroll to position [2979, 0]
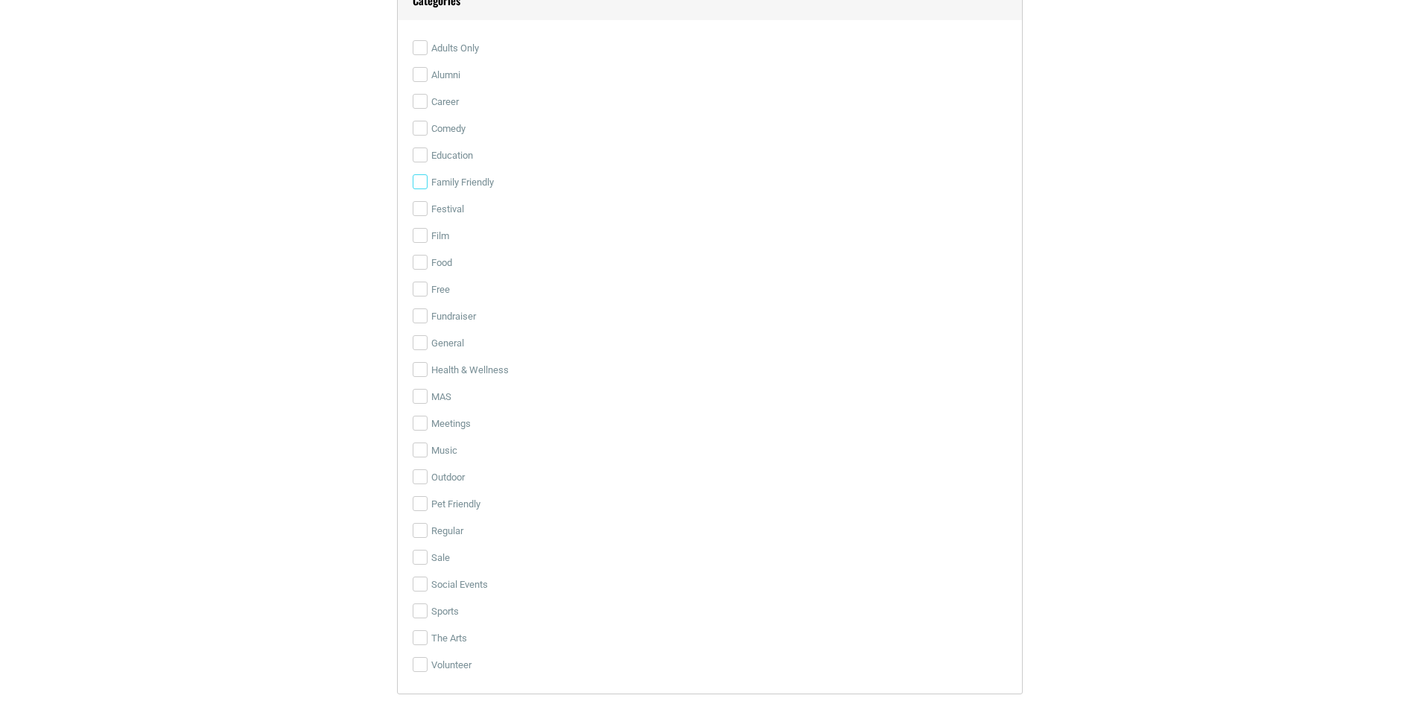
click at [422, 188] on input "Family Friendly" at bounding box center [420, 181] width 15 height 15
checkbox input "true"
click at [419, 209] on input "Festival" at bounding box center [420, 208] width 15 height 15
checkbox input "true"
click at [416, 290] on input "Free" at bounding box center [420, 288] width 15 height 15
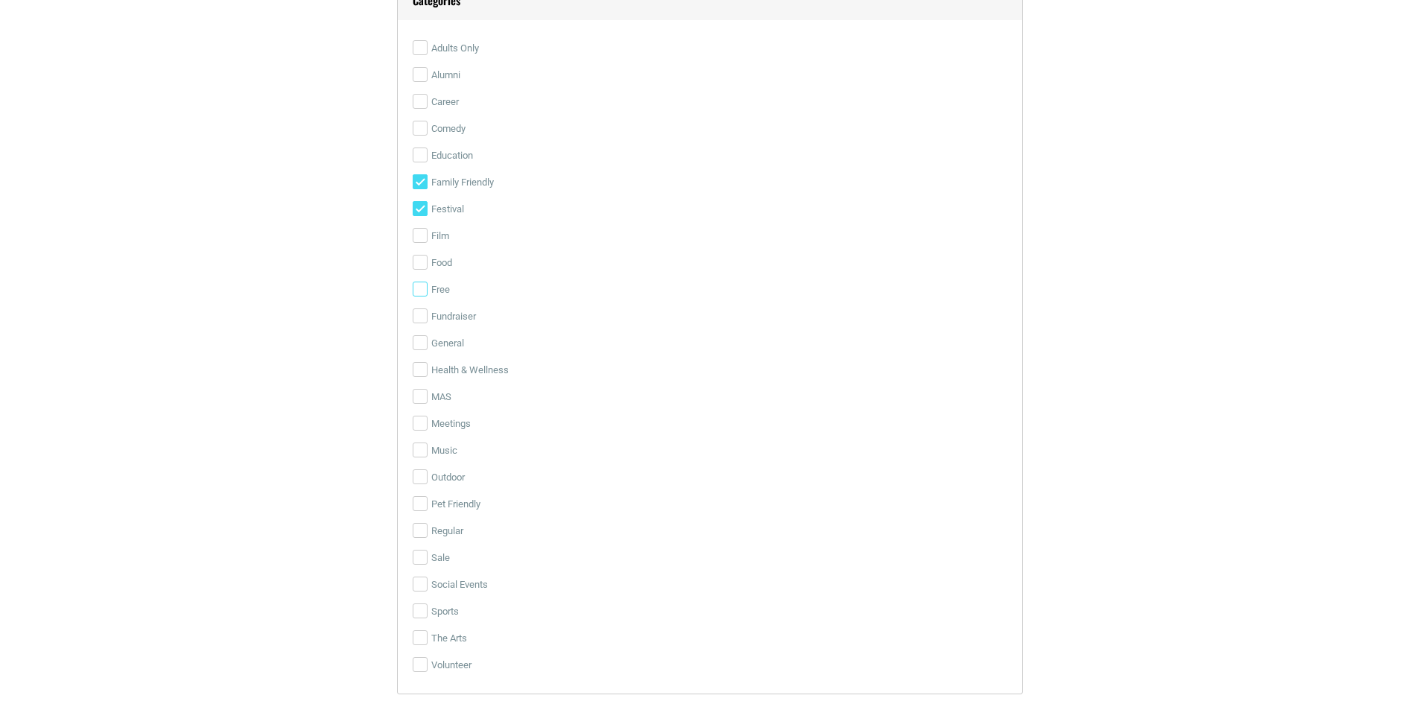
checkbox input "true"
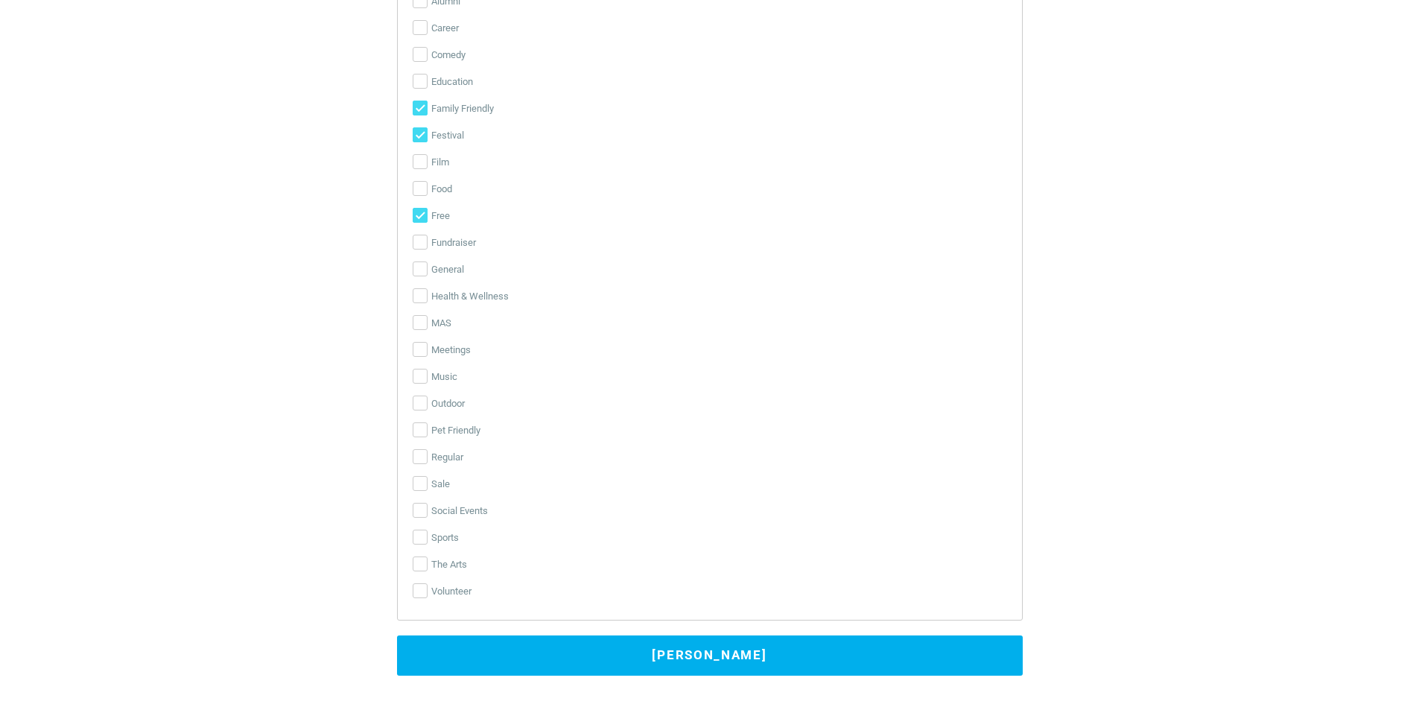
scroll to position [3053, 0]
click at [421, 564] on input "The Arts" at bounding box center [420, 563] width 15 height 15
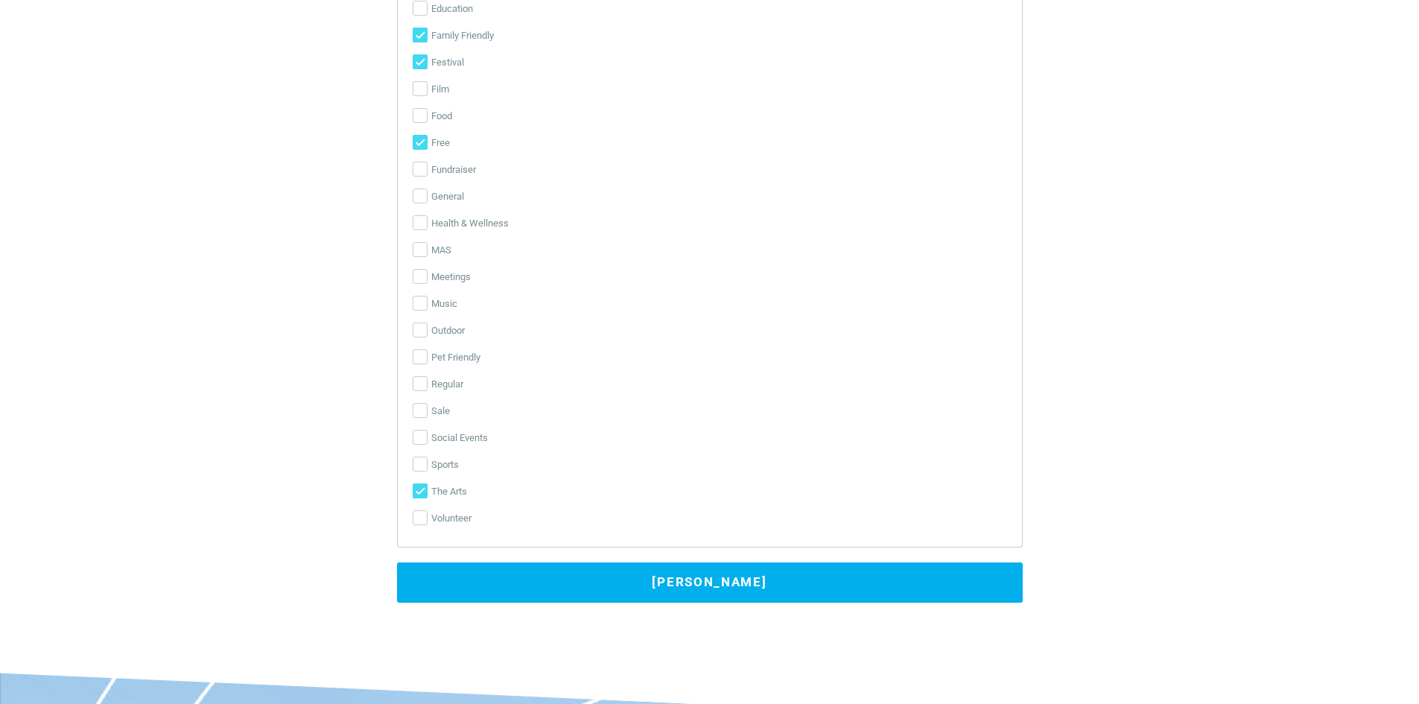
scroll to position [3128, 0]
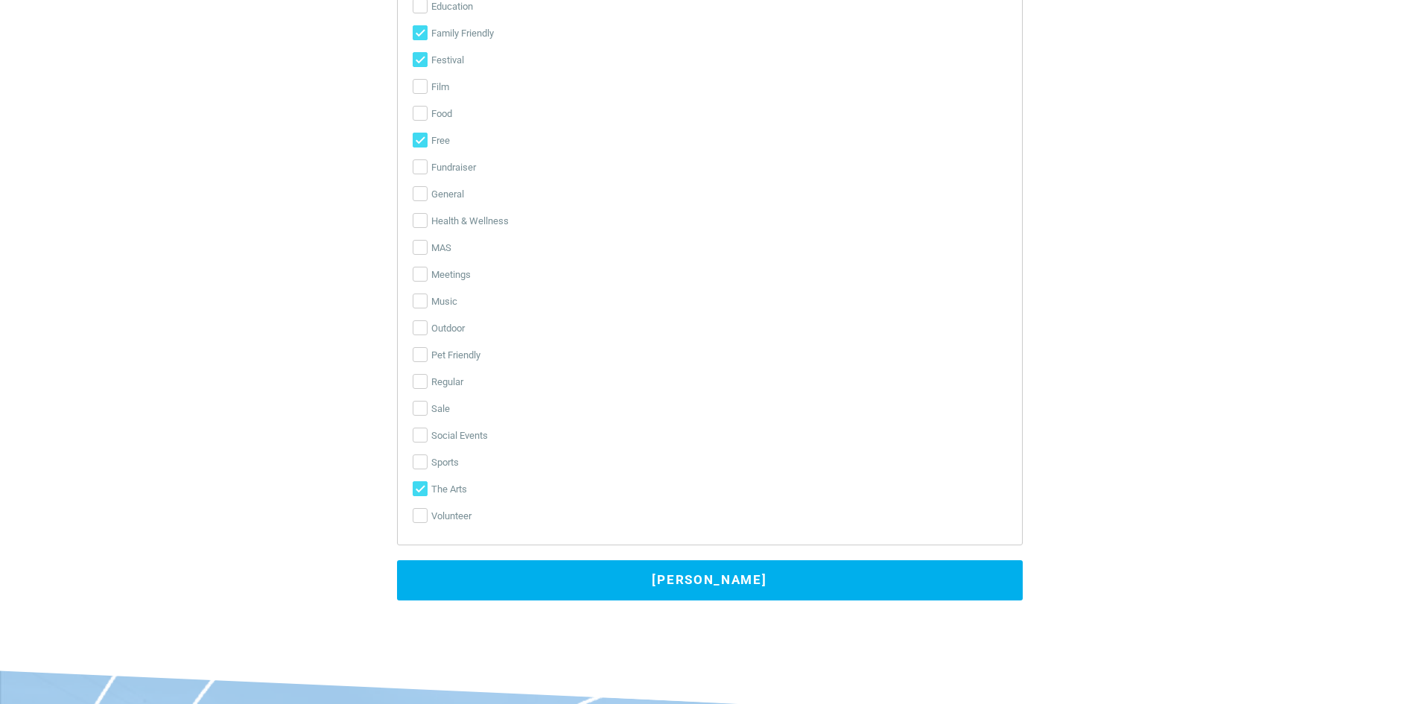
click at [421, 489] on input "The Arts" at bounding box center [420, 488] width 15 height 15
checkbox input "false"
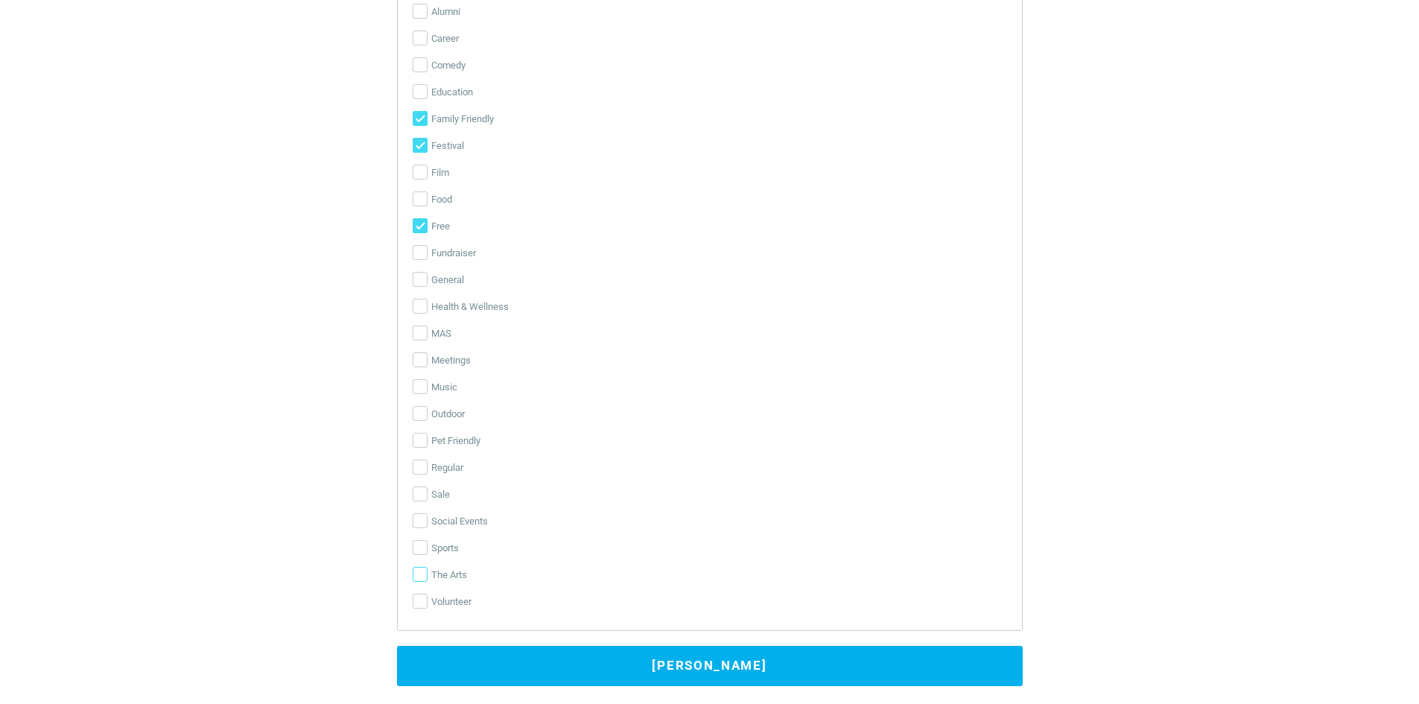
scroll to position [3202, 0]
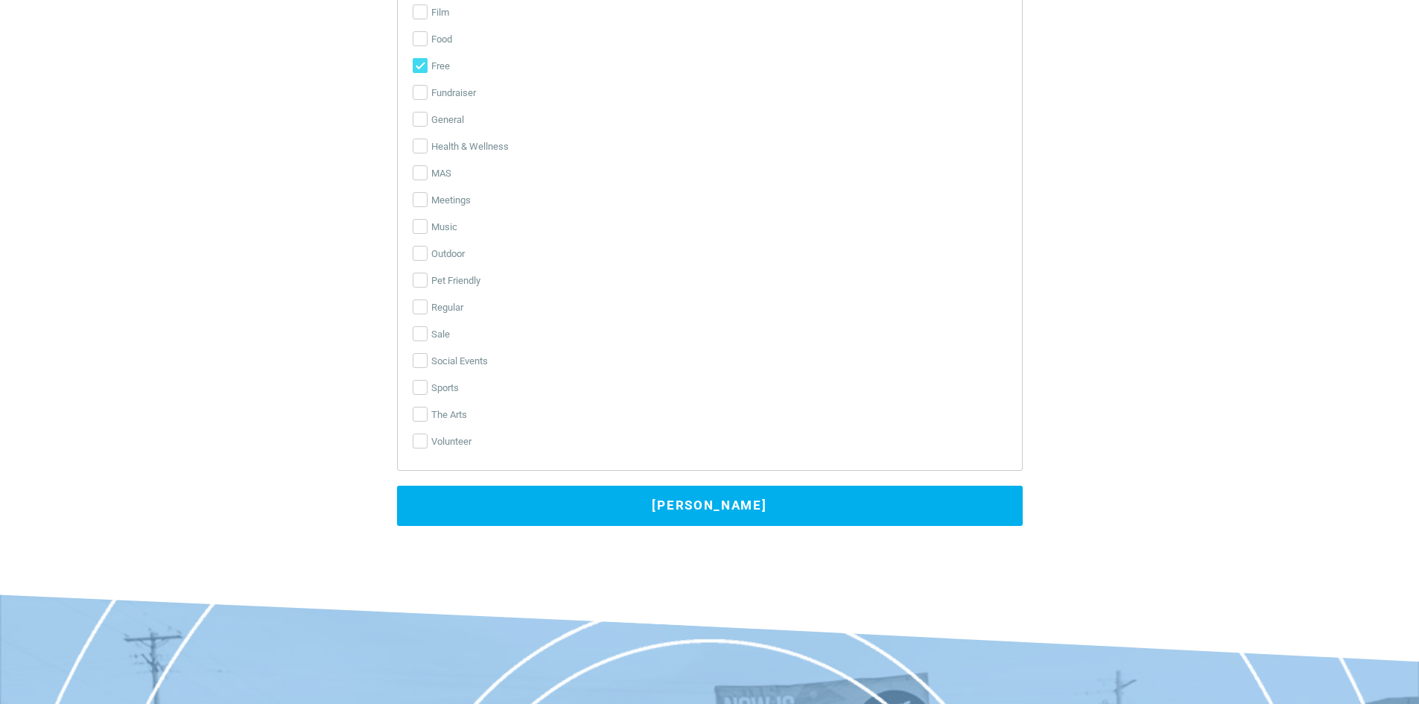
click at [704, 503] on button "[PERSON_NAME]" at bounding box center [710, 506] width 626 height 40
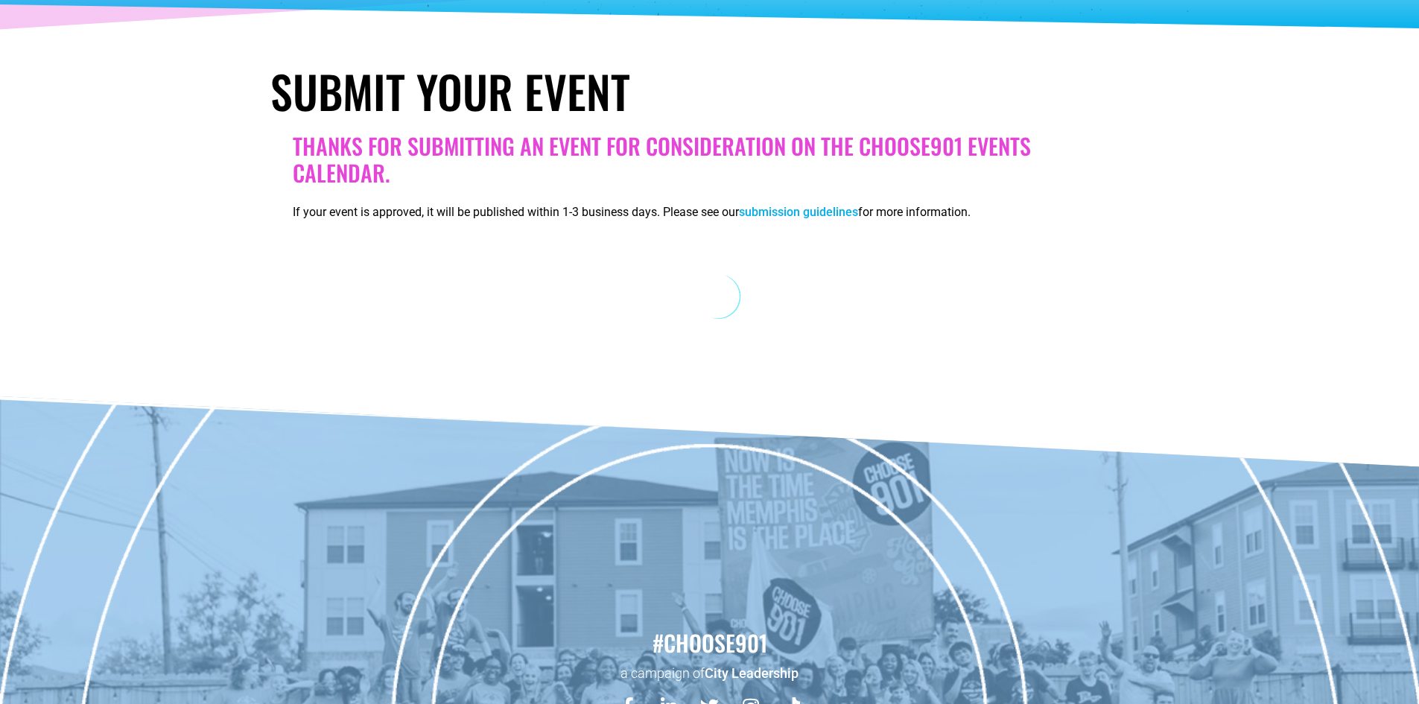
scroll to position [0, 0]
